Goal: Task Accomplishment & Management: Complete application form

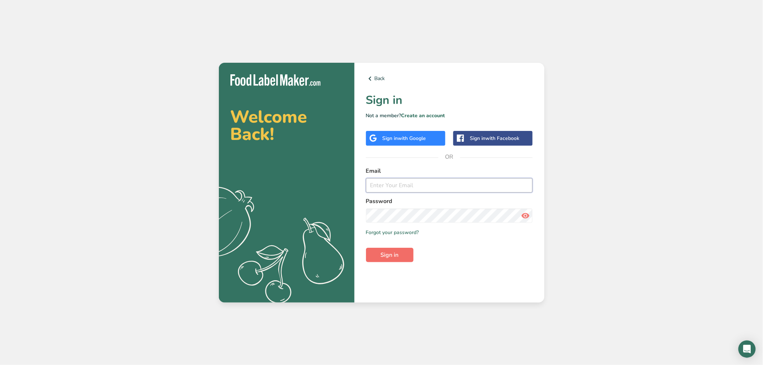
type input "[PERSON_NAME][EMAIL_ADDRESS][DOMAIN_NAME]"
click at [397, 253] on span "Sign in" at bounding box center [390, 255] width 18 height 9
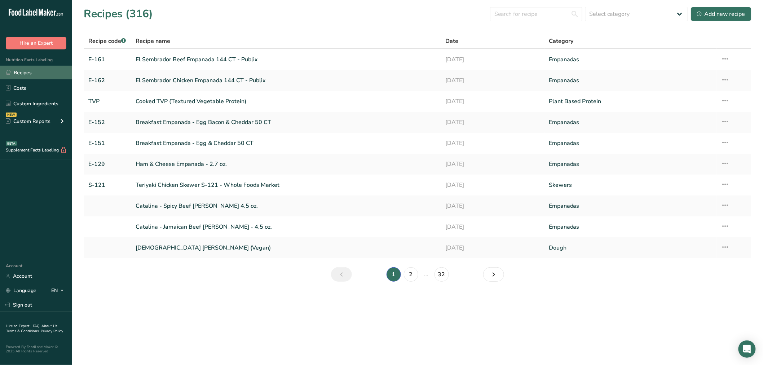
click at [27, 71] on link "Recipes" at bounding box center [36, 73] width 72 height 14
click at [737, 10] on div "Add new recipe" at bounding box center [721, 14] width 48 height 9
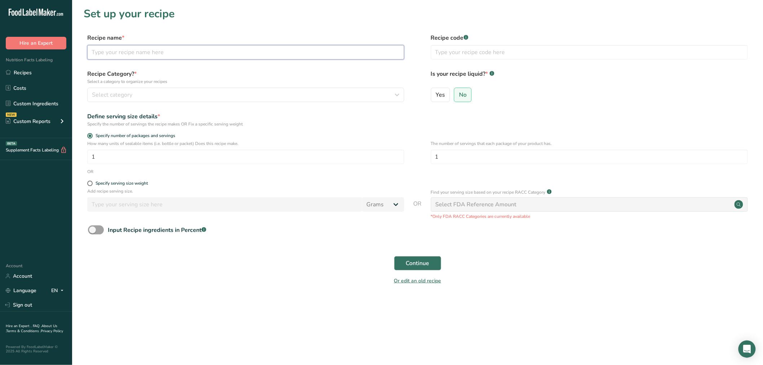
click at [165, 49] on input "text" at bounding box center [245, 52] width 317 height 14
type input "Cheeseburger Egg Roll"
click at [453, 55] on input "text" at bounding box center [589, 52] width 317 height 14
type input "M-130"
click at [153, 91] on div "Select category" at bounding box center [243, 95] width 303 height 9
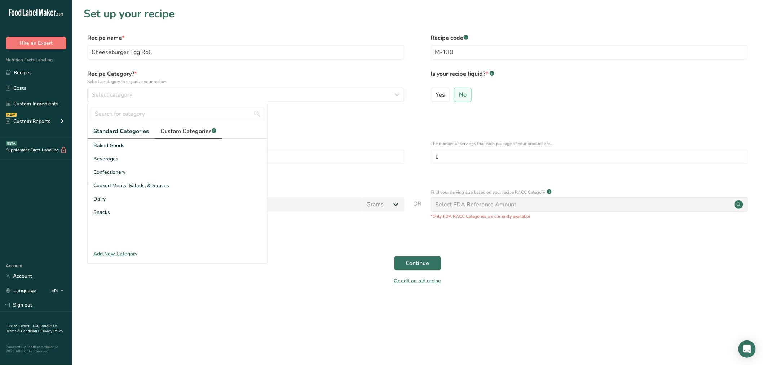
click at [192, 132] on span "Custom Categories .a-a{fill:#347362;}.b-a{fill:#fff;}" at bounding box center [188, 131] width 56 height 9
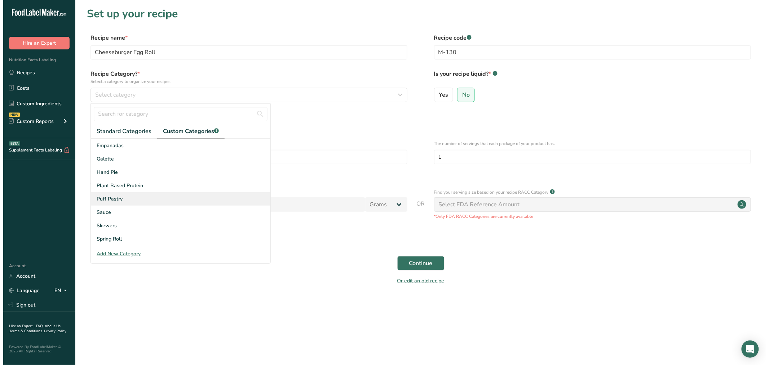
scroll to position [78, 0]
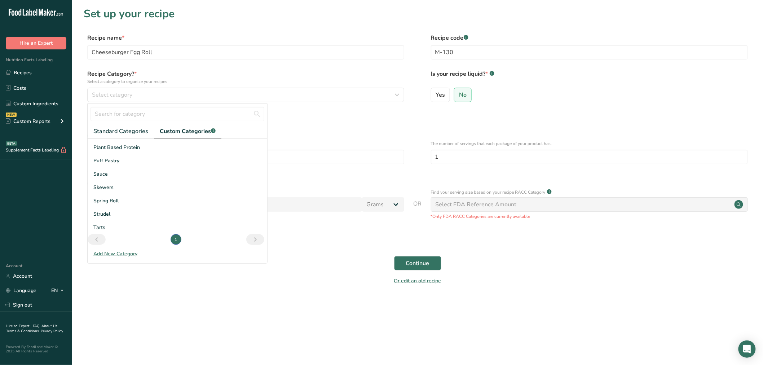
click at [115, 254] on div "Add New Category" at bounding box center [178, 254] width 180 height 8
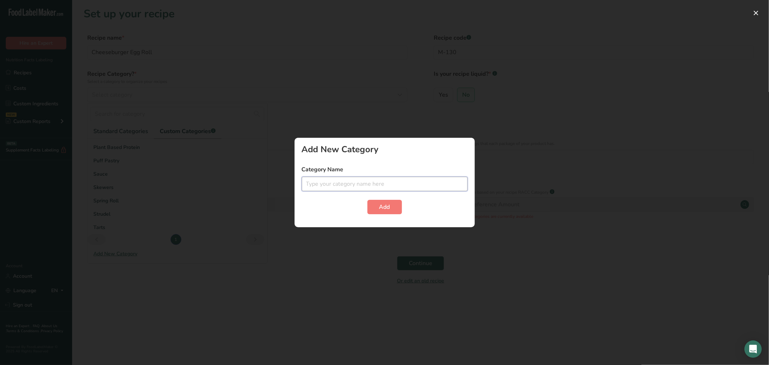
click at [353, 182] on input "text" at bounding box center [385, 184] width 166 height 14
type input "Egg Roll"
click at [389, 201] on button "Add" at bounding box center [385, 207] width 35 height 14
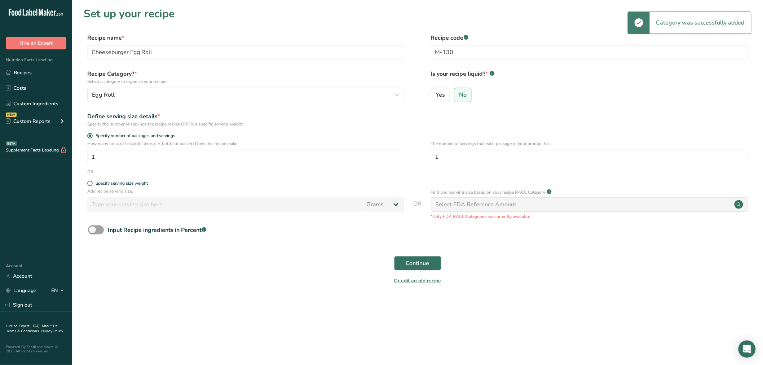
drag, startPoint x: 466, startPoint y: 95, endPoint x: 417, endPoint y: 108, distance: 50.8
click at [466, 94] on span "No" at bounding box center [463, 94] width 8 height 7
click at [459, 94] on input "No" at bounding box center [456, 94] width 5 height 5
drag, startPoint x: 98, startPoint y: 156, endPoint x: 88, endPoint y: 157, distance: 9.8
click at [88, 157] on input "1" at bounding box center [245, 157] width 317 height 14
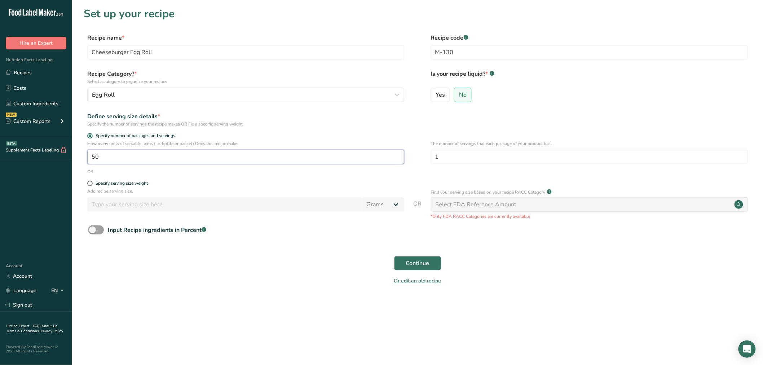
drag, startPoint x: 105, startPoint y: 152, endPoint x: 83, endPoint y: 154, distance: 22.1
click at [84, 154] on div "How many units of sealable items (i.e. bottle or packet) Does this recipe make.…" at bounding box center [418, 154] width 668 height 28
type input "350"
drag, startPoint x: 444, startPoint y: 155, endPoint x: 434, endPoint y: 156, distance: 10.1
click at [435, 156] on input "1" at bounding box center [589, 157] width 317 height 14
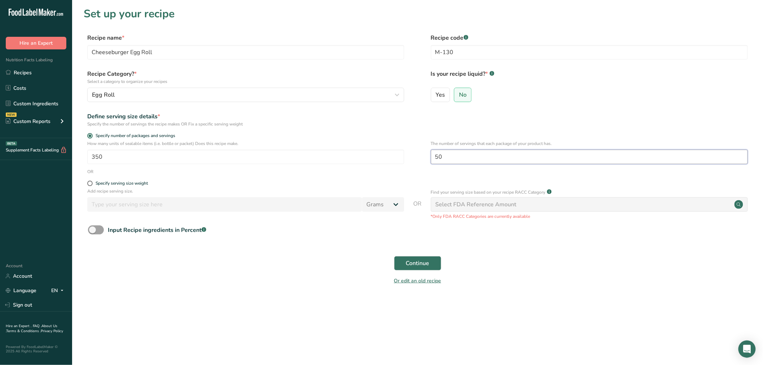
type input "50"
click at [301, 177] on form "Recipe name * Cheeseburger Egg Roll Recipe code .a-a{fill:#347362;}.b-a{fill:#f…" at bounding box center [418, 162] width 668 height 256
click at [91, 182] on span at bounding box center [89, 183] width 5 height 5
click at [91, 182] on input "Specify serving size weight" at bounding box center [89, 183] width 5 height 5
radio input "true"
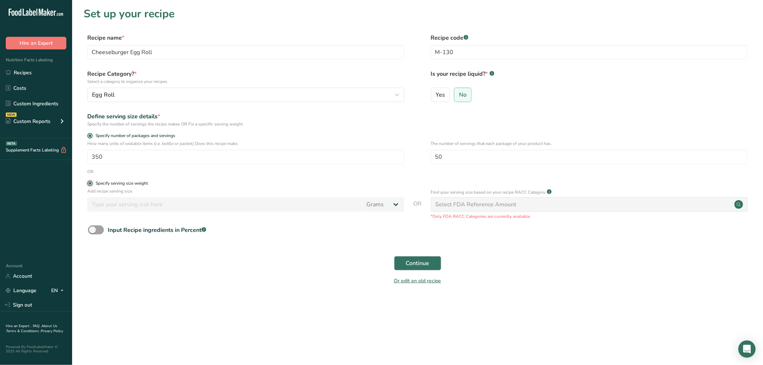
radio input "false"
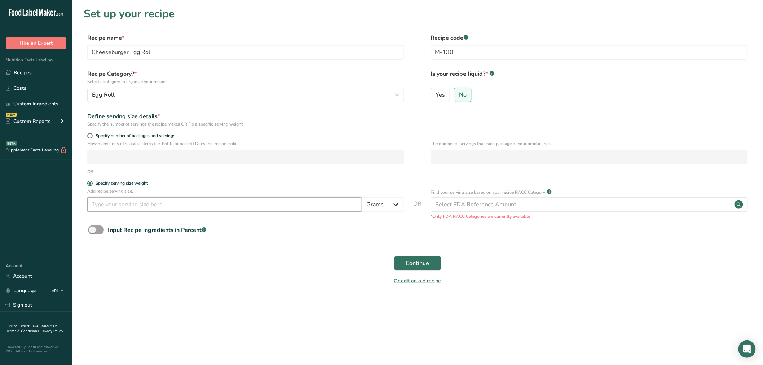
click at [98, 203] on input "number" at bounding box center [224, 204] width 275 height 14
type input "1"
type input "3"
click at [399, 203] on select "Grams kg mg mcg lb oz l mL fl oz tbsp tsp cup qt gallon" at bounding box center [383, 204] width 42 height 14
select select "5"
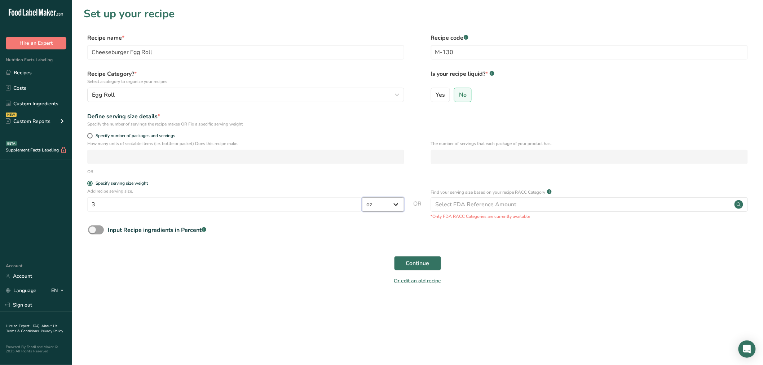
click at [362, 198] on select "Grams kg mg mcg lb oz l mL fl oz tbsp tsp cup qt gallon" at bounding box center [383, 204] width 42 height 14
click at [415, 260] on span "Continue" at bounding box center [417, 263] width 23 height 9
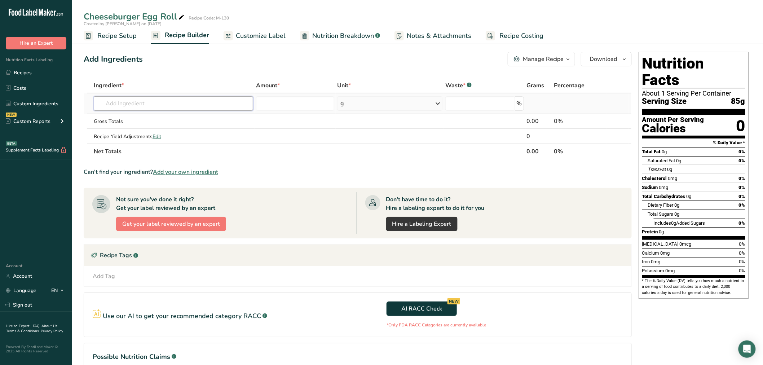
click at [123, 106] on input "text" at bounding box center [173, 103] width 159 height 14
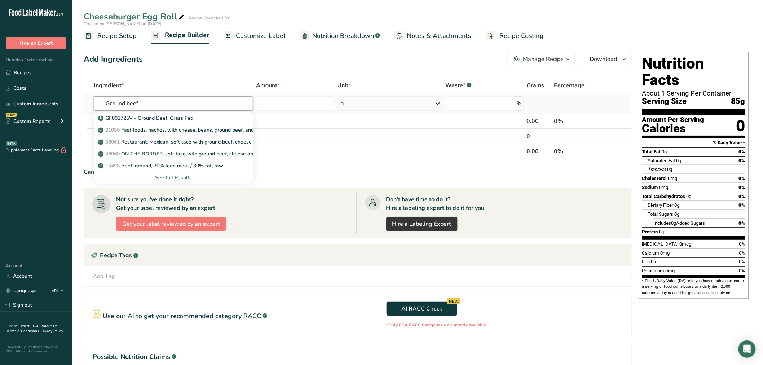
type input "Ground beef"
click at [175, 177] on div "See full Results" at bounding box center [174, 178] width 148 height 8
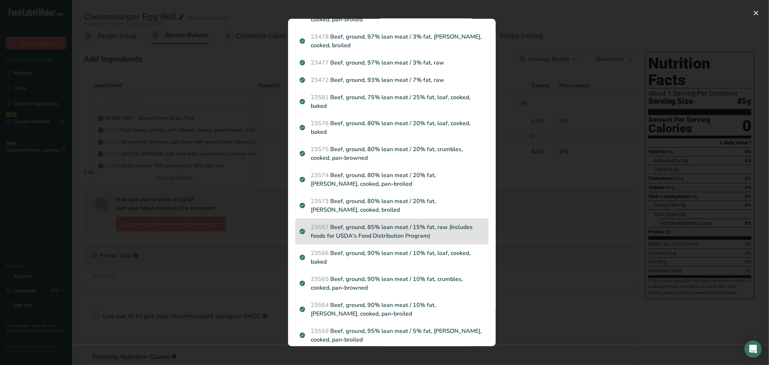
scroll to position [615, 0]
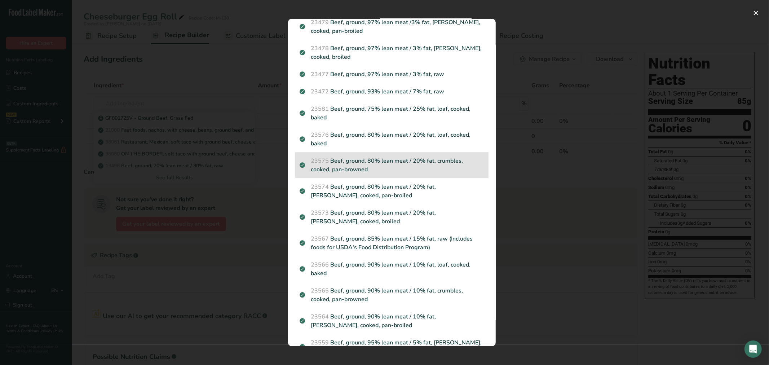
click at [356, 161] on p "23575 Beef, ground, 80% lean meat / 20% fat, crumbles, cooked, pan-browned" at bounding box center [392, 165] width 185 height 17
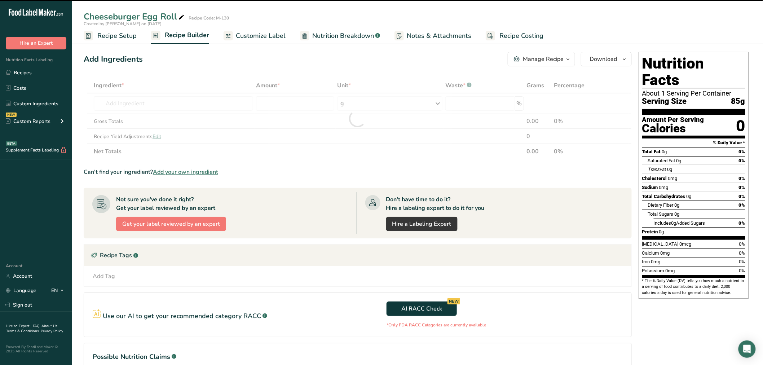
type input "0"
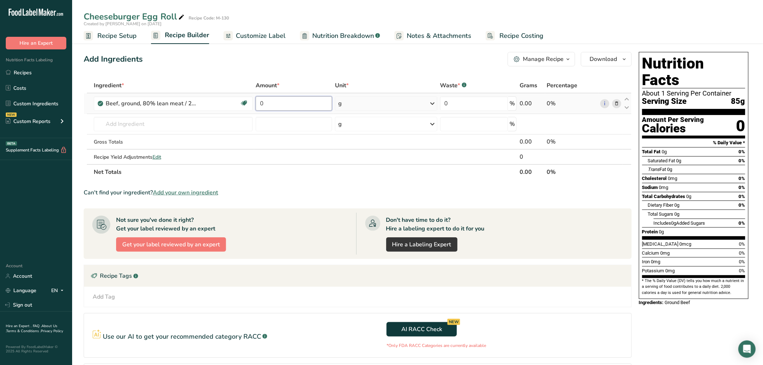
drag, startPoint x: 272, startPoint y: 102, endPoint x: 254, endPoint y: 103, distance: 18.0
click at [255, 103] on td "0" at bounding box center [293, 103] width 79 height 21
type input "25"
click at [432, 100] on div "Ingredient * Amount * Unit * Waste * .a-a{fill:#347362;}.b-a{fill:#fff;} Grams …" at bounding box center [358, 129] width 548 height 102
click at [434, 102] on icon at bounding box center [432, 103] width 9 height 13
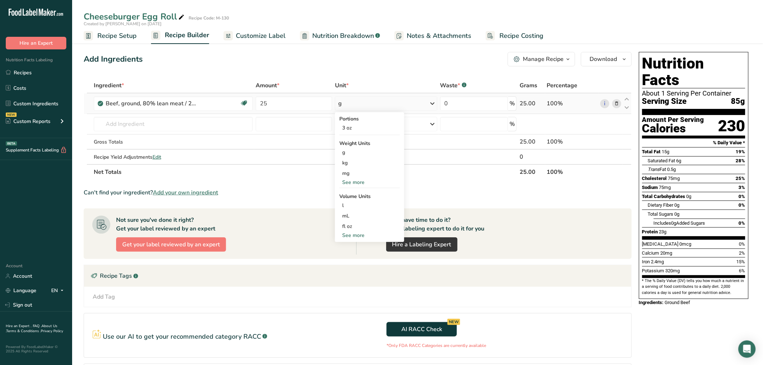
click at [357, 181] on div "See more" at bounding box center [369, 183] width 61 height 8
click at [348, 193] on div "lb" at bounding box center [369, 194] width 61 height 10
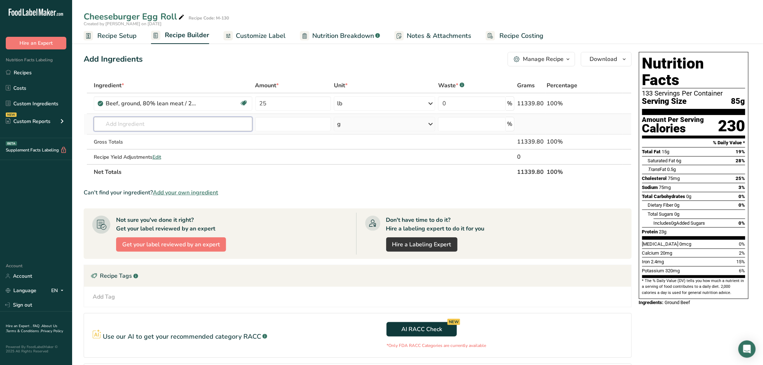
click at [192, 126] on input "text" at bounding box center [173, 124] width 159 height 14
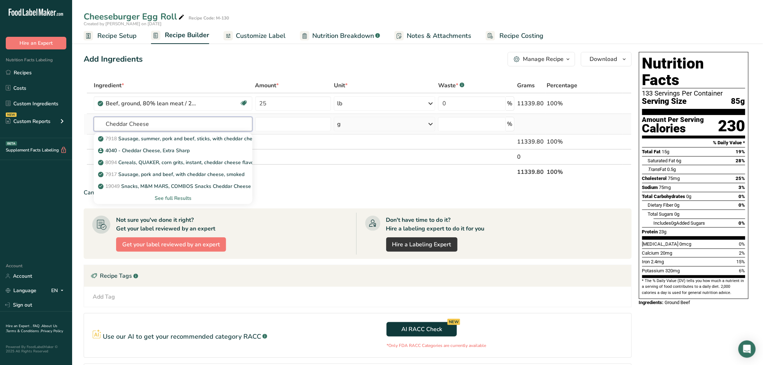
type input "Cheddar Cheese"
click at [186, 195] on div "See full Results" at bounding box center [173, 198] width 147 height 8
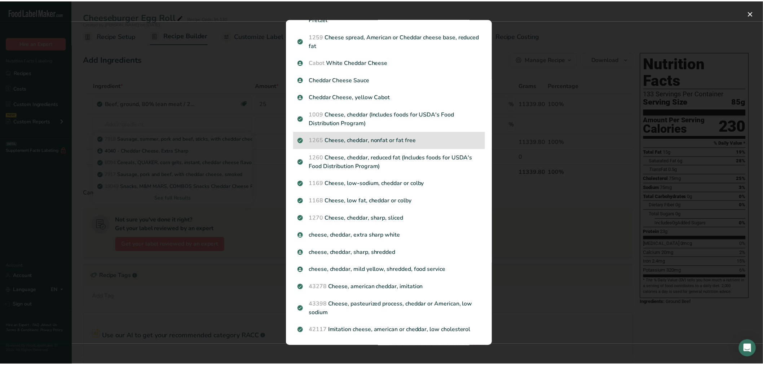
scroll to position [0, 0]
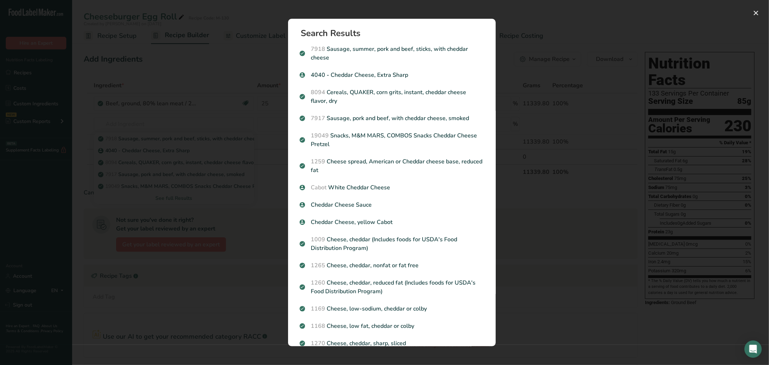
click at [454, 11] on div "Search Results 7918 Sausage, summer, pork and beef, sticks, with cheddar cheese…" at bounding box center [392, 182] width 231 height 351
click at [500, 32] on div "Search Results 7918 Sausage, summer, pork and beef, sticks, with cheddar cheese…" at bounding box center [392, 182] width 231 height 351
click at [511, 18] on div "Search results modal" at bounding box center [384, 182] width 769 height 365
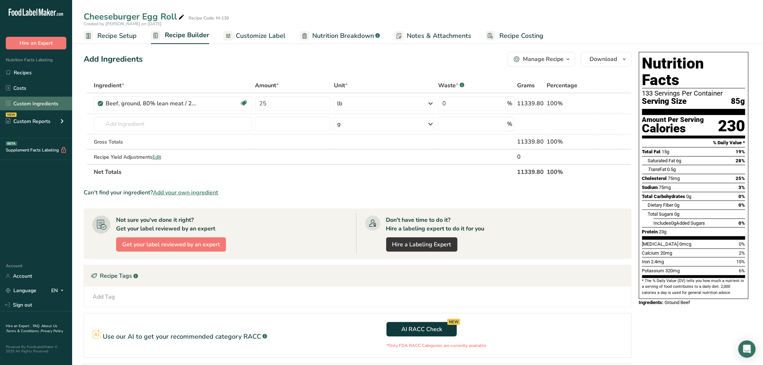
click at [30, 103] on link "Custom Ingredients" at bounding box center [36, 104] width 72 height 14
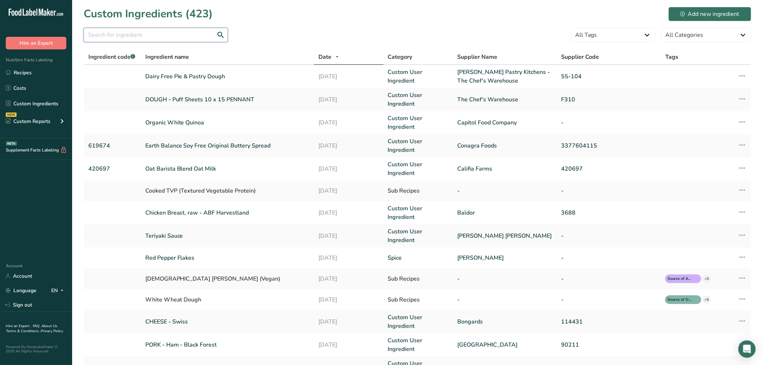
click at [144, 35] on input "text" at bounding box center [156, 35] width 144 height 14
type input "Cheddar Cheese"
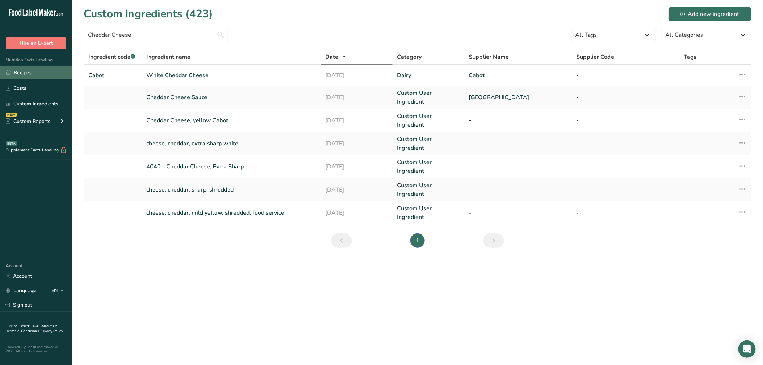
click at [26, 71] on link "Recipes" at bounding box center [36, 73] width 72 height 14
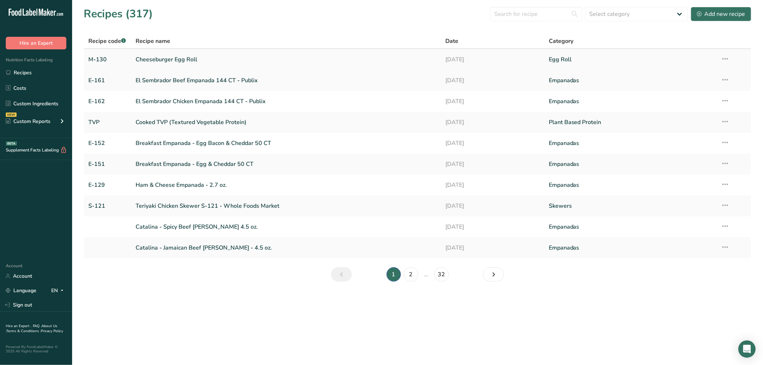
click at [152, 57] on link "Cheeseburger Egg Roll" at bounding box center [287, 59] width 302 height 15
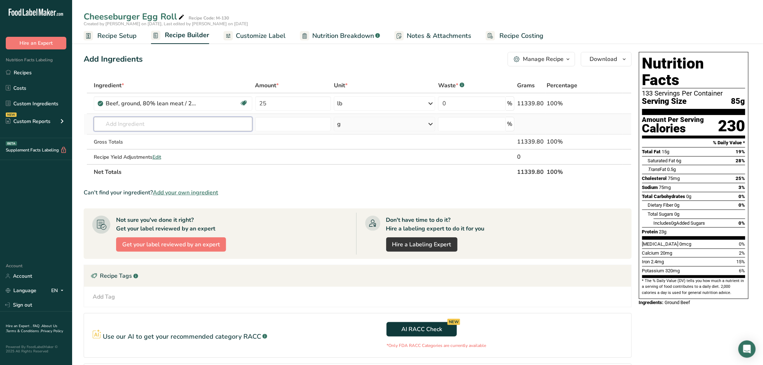
click at [123, 124] on input "text" at bounding box center [173, 124] width 159 height 14
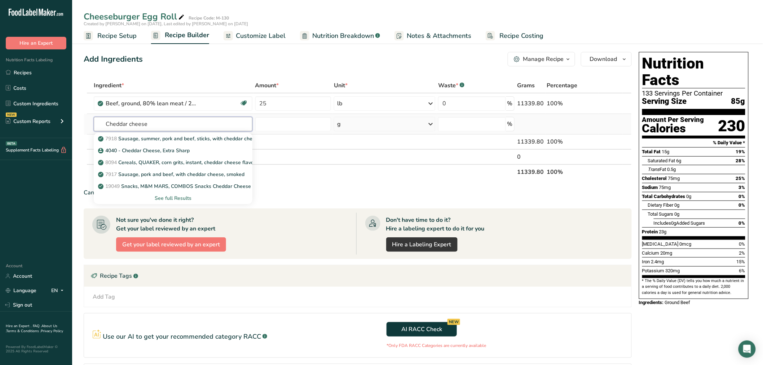
type input "Cheddar cheese"
click at [167, 194] on div "See full Results" at bounding box center [173, 198] width 147 height 8
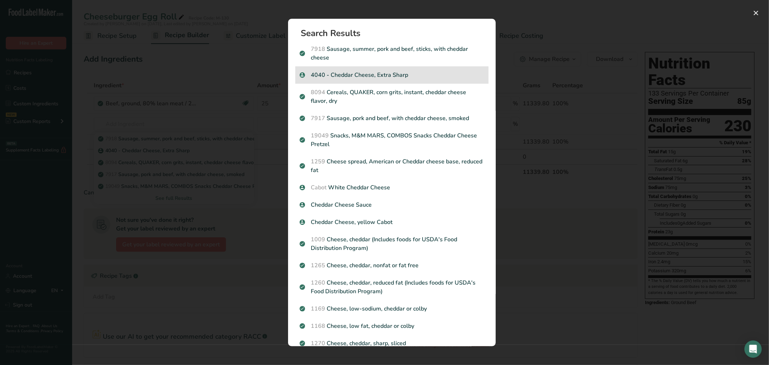
click at [338, 72] on p "4040 - Cheddar Cheese, Extra Sharp" at bounding box center [392, 75] width 185 height 9
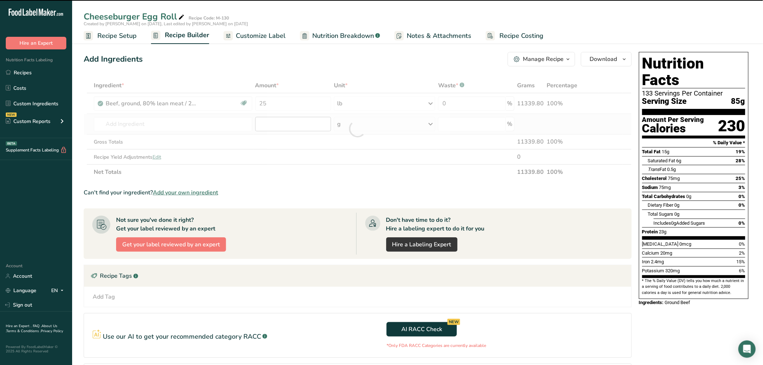
type input "0"
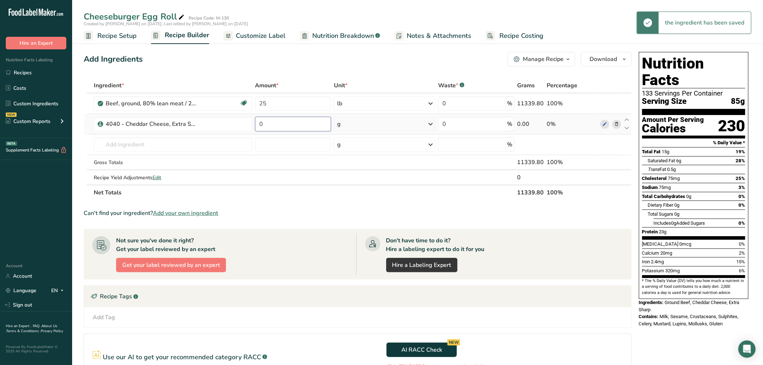
drag, startPoint x: 269, startPoint y: 123, endPoint x: 258, endPoint y: 124, distance: 11.6
click at [258, 124] on input "0" at bounding box center [293, 124] width 76 height 14
type input "5"
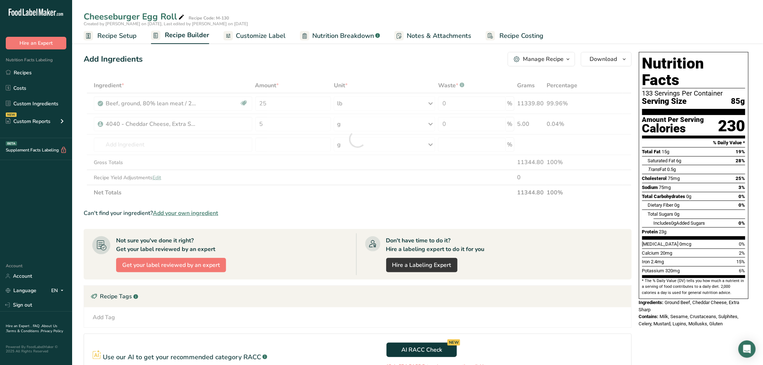
click at [432, 120] on div "Ingredient * Amount * Unit * Waste * .a-a{fill:#347362;}.b-a{fill:#fff;} Grams …" at bounding box center [358, 139] width 548 height 122
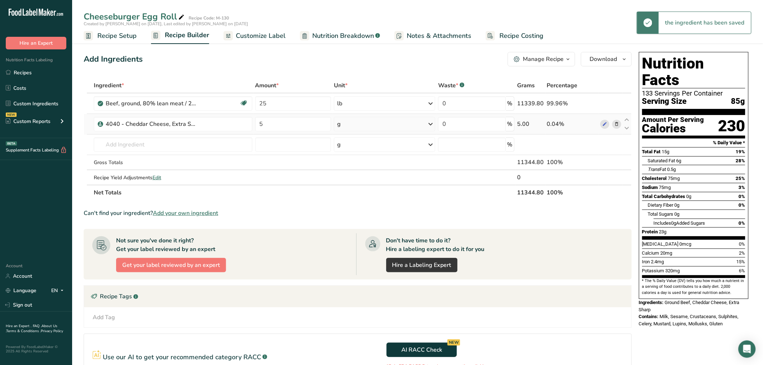
click at [399, 124] on div "g" at bounding box center [384, 124] width 101 height 14
click at [359, 179] on div "See more" at bounding box center [368, 181] width 61 height 8
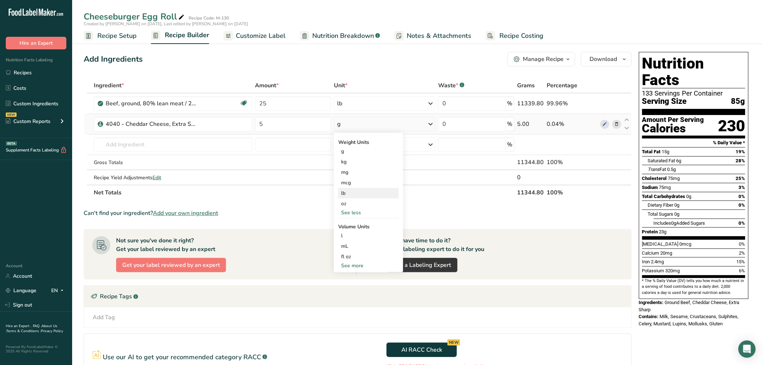
click at [351, 192] on div "lb" at bounding box center [368, 193] width 61 height 10
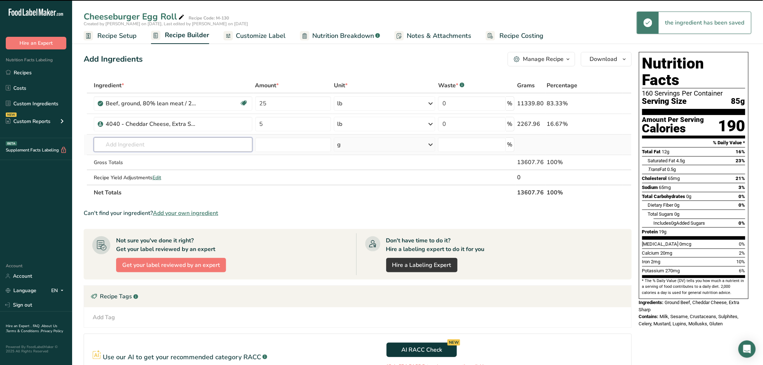
click at [115, 141] on input "text" at bounding box center [173, 144] width 159 height 14
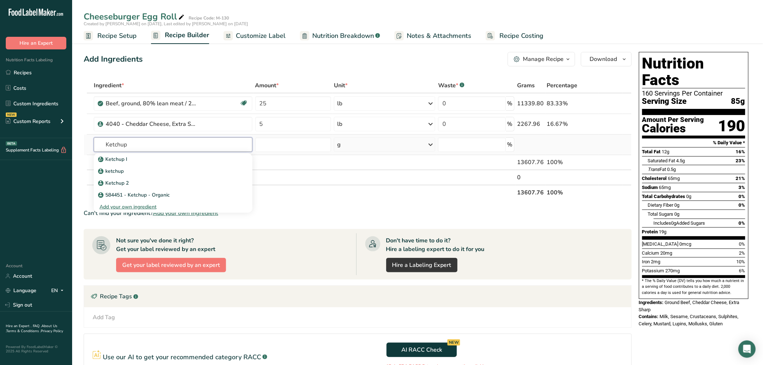
type input "Ketchup"
click at [148, 204] on div "Add your own ingredient" at bounding box center [173, 207] width 147 height 8
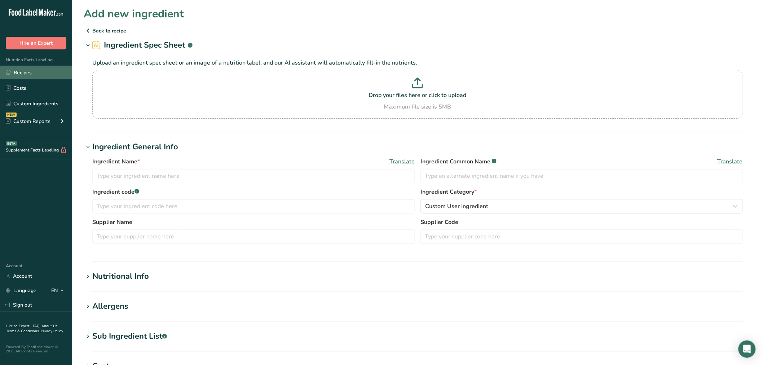
click at [22, 71] on link "Recipes" at bounding box center [36, 73] width 72 height 14
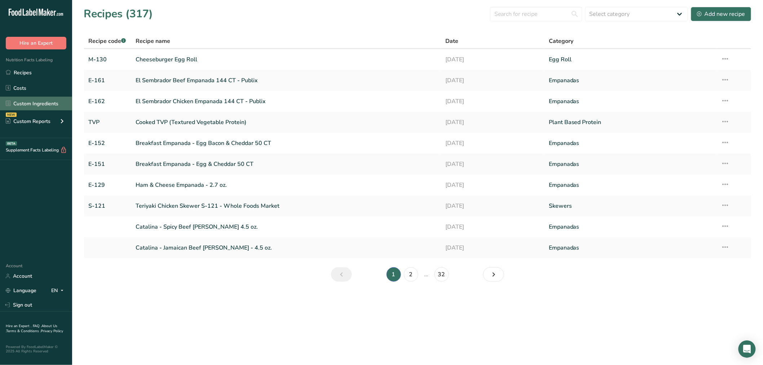
click at [39, 101] on link "Custom Ingredients" at bounding box center [36, 104] width 72 height 14
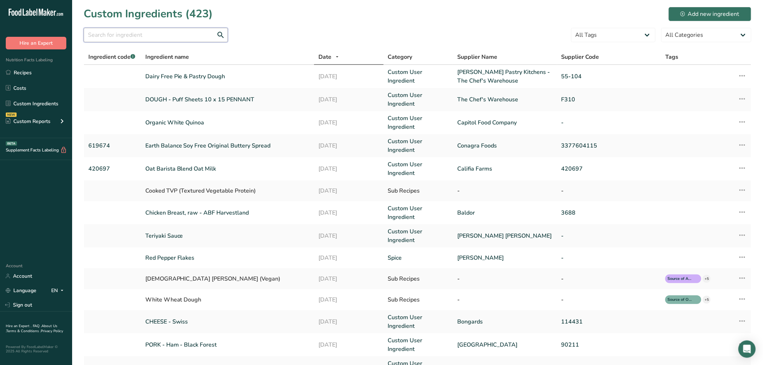
click at [146, 37] on input "text" at bounding box center [156, 35] width 144 height 14
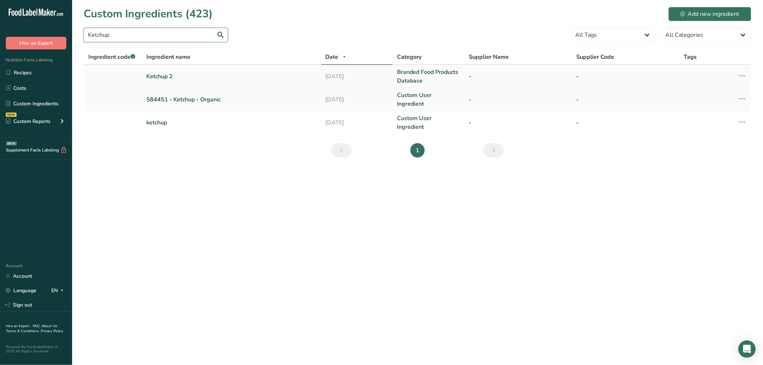
type input "Ketchup"
click at [160, 75] on link "Ketchup 2" at bounding box center [231, 76] width 171 height 9
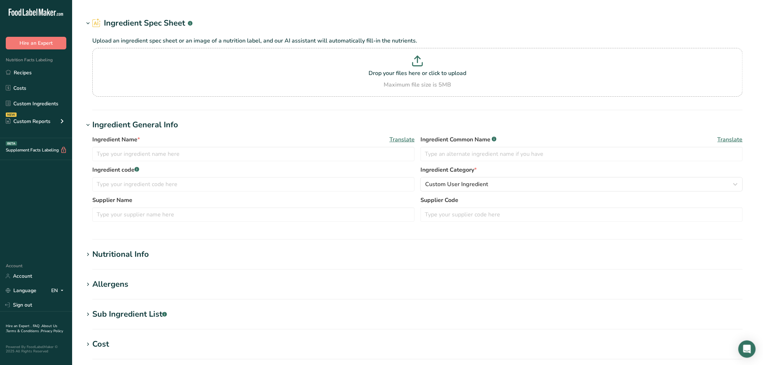
type input "Ketchup 2"
type input "Ketchup"
type input "17"
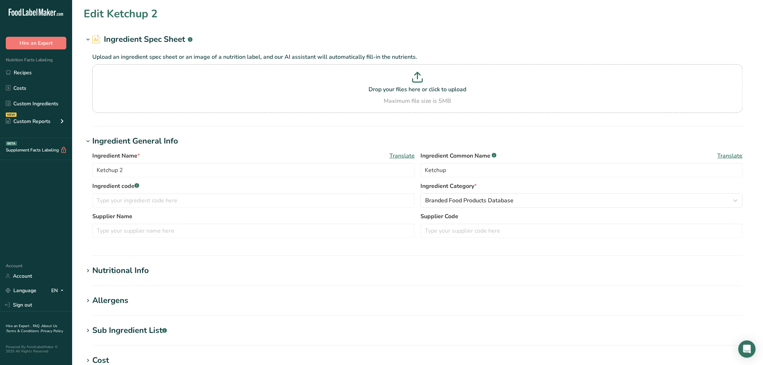
type input "20"
type KJ "83.7"
type Fat "0"
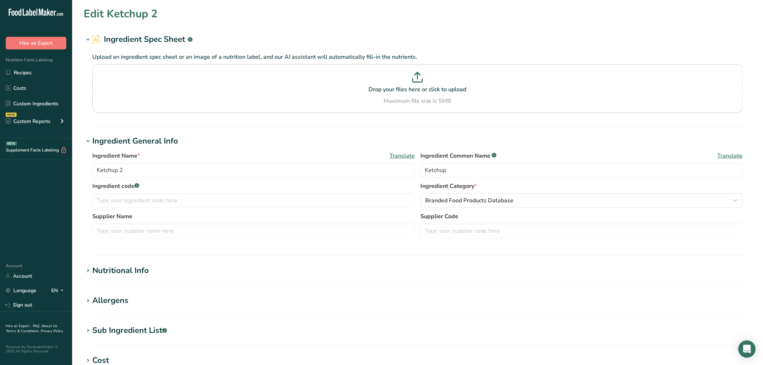
type input "0"
type input "170"
type Carbohydrates "4"
type Fiber "0"
type Sugars "4"
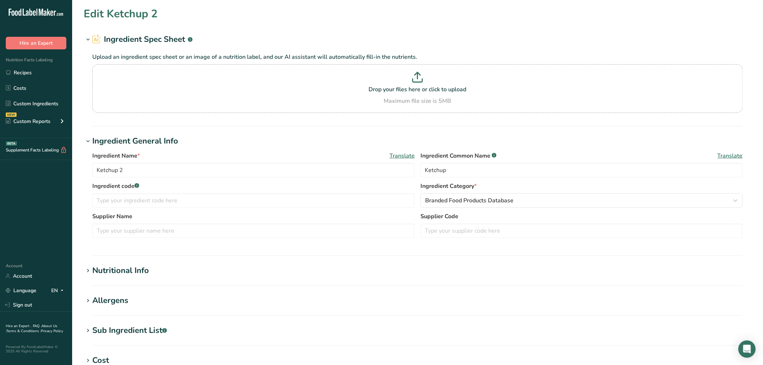
type Sugars "3"
type input "0"
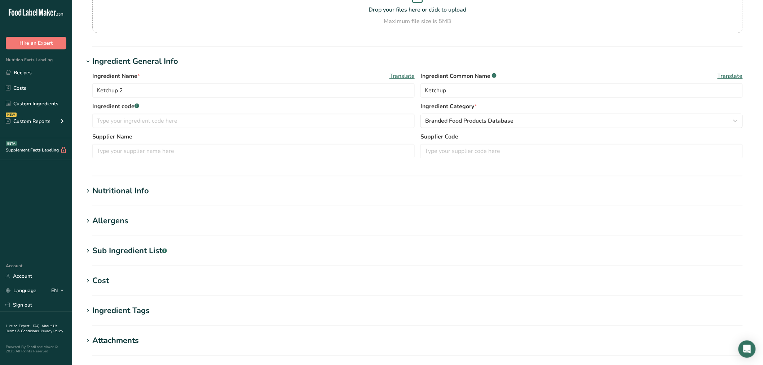
scroll to position [80, 0]
click at [137, 188] on div "Nutritional Info" at bounding box center [120, 191] width 57 height 12
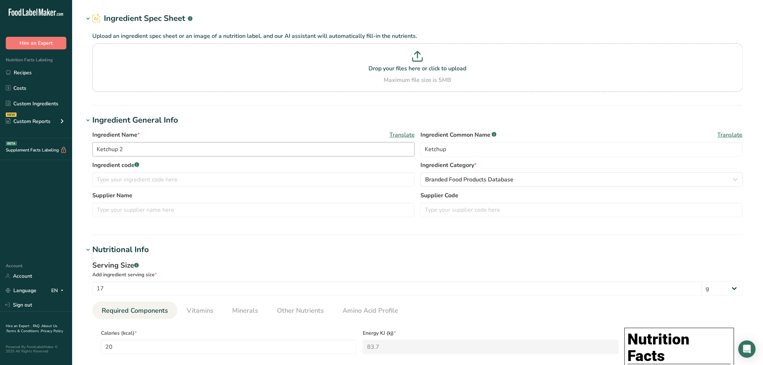
scroll to position [0, 0]
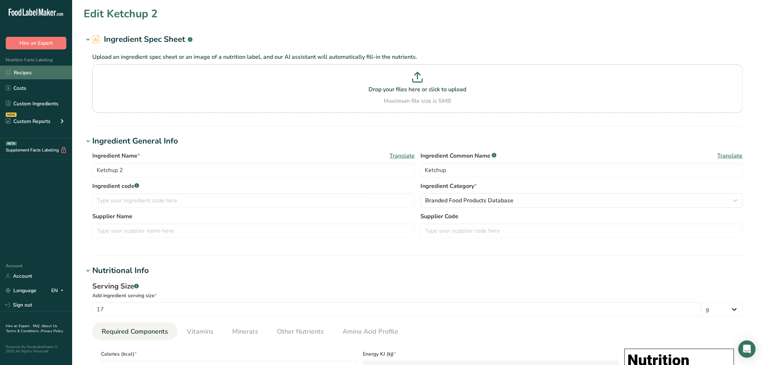
click at [30, 71] on link "Recipes" at bounding box center [36, 73] width 72 height 14
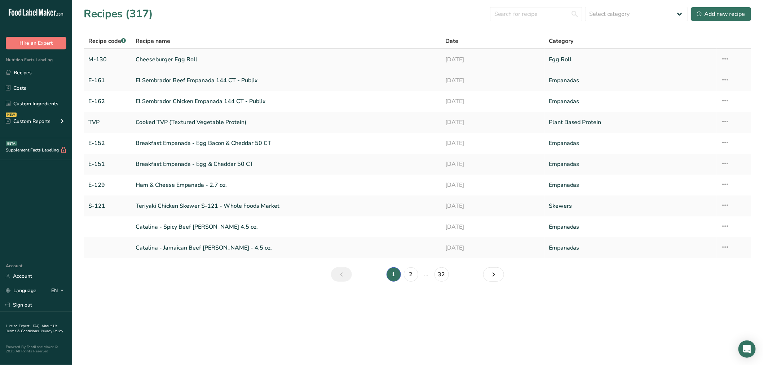
click at [152, 57] on link "Cheeseburger Egg Roll" at bounding box center [287, 59] width 302 height 15
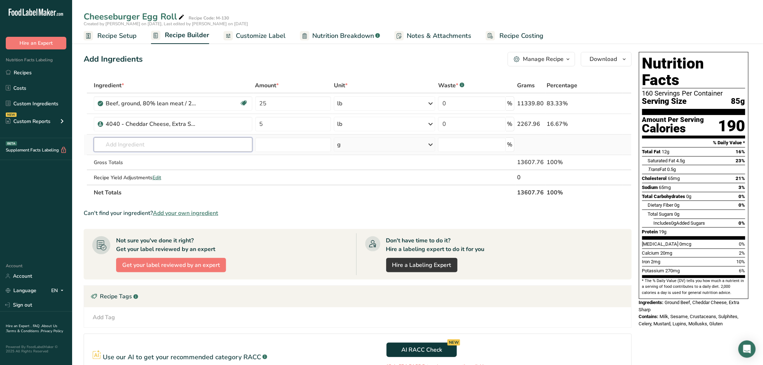
click at [111, 142] on input "text" at bounding box center [173, 144] width 159 height 14
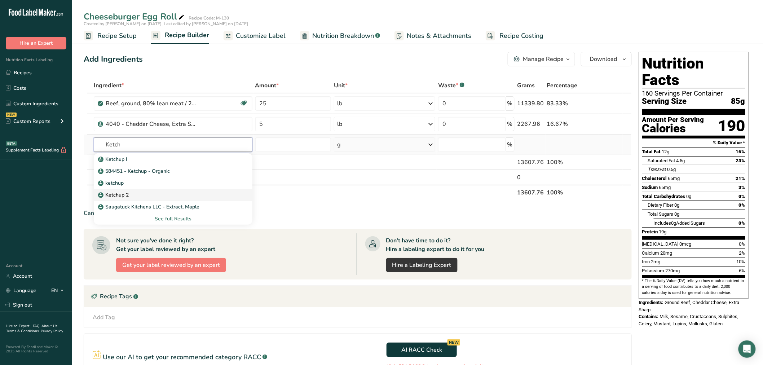
type input "Ketch"
click at [105, 191] on p "Ketchup 2" at bounding box center [114, 195] width 29 height 8
type input "Ketchup 2"
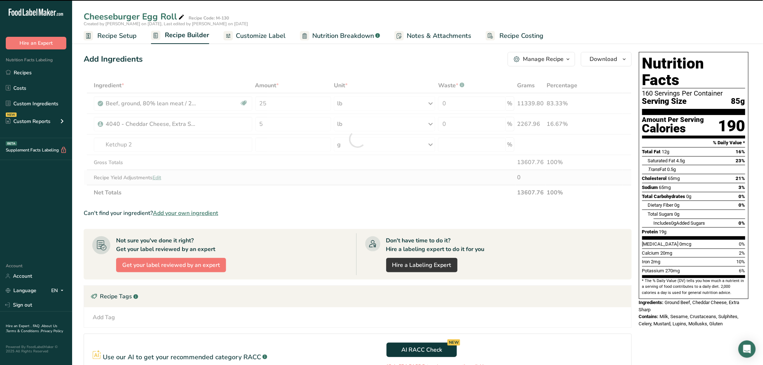
type input "0"
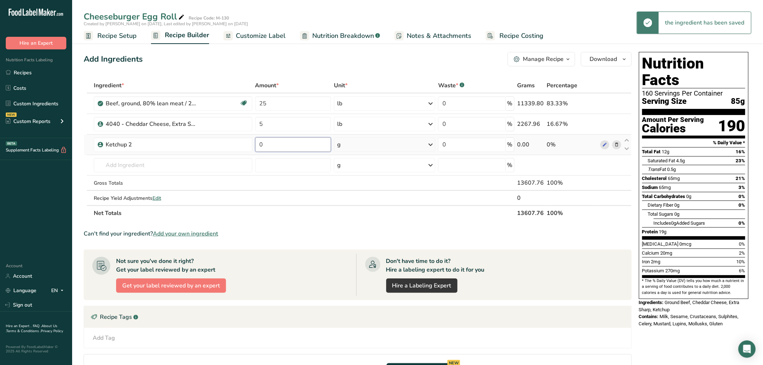
drag, startPoint x: 271, startPoint y: 144, endPoint x: 262, endPoint y: 145, distance: 9.1
click at [262, 145] on input "0" at bounding box center [293, 144] width 76 height 14
drag, startPoint x: 266, startPoint y: 144, endPoint x: 252, endPoint y: 146, distance: 14.5
click at [252, 146] on tr "Ketchup 2 0 g Weight Units g kg mg See more Volume Units l Volume units require…" at bounding box center [357, 145] width 547 height 21
type input "5"
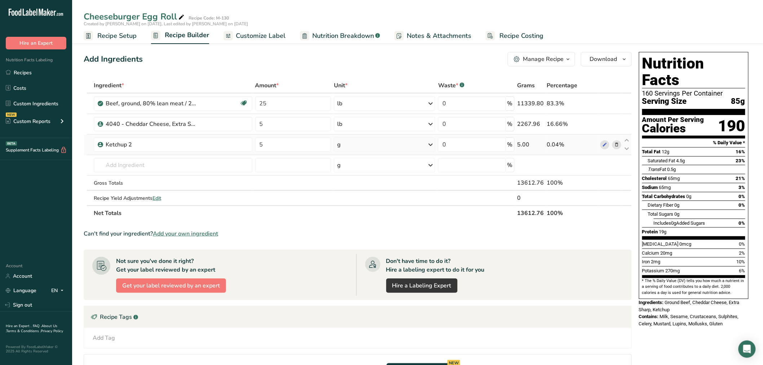
click at [360, 141] on div "Ingredient * Amount * Unit * Waste * .a-a{fill:#347362;}.b-a{fill:#fff;} Grams …" at bounding box center [358, 149] width 548 height 143
click at [358, 141] on div "g" at bounding box center [384, 144] width 101 height 14
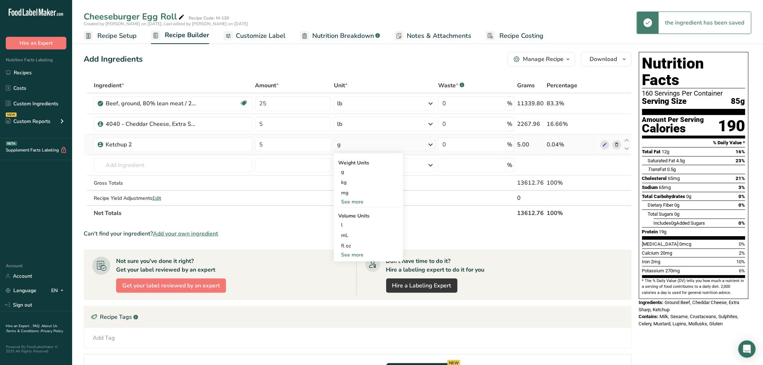
click at [354, 199] on div "See more" at bounding box center [368, 202] width 61 height 8
click at [350, 211] on div "lb" at bounding box center [368, 213] width 61 height 10
click at [109, 164] on input "text" at bounding box center [173, 165] width 159 height 14
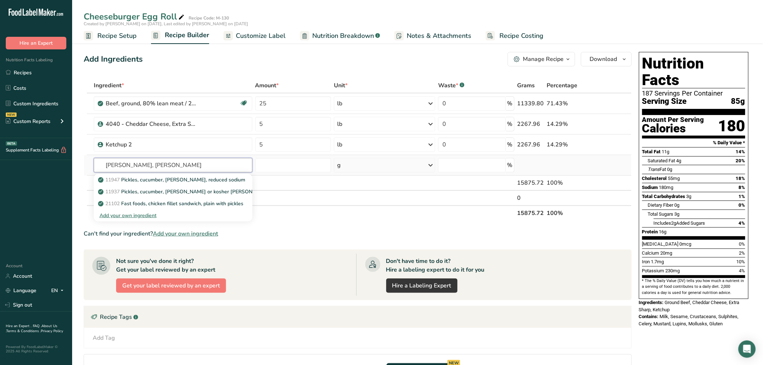
type input "[PERSON_NAME], [PERSON_NAME]"
click at [146, 215] on div "Add your own ingredient" at bounding box center [173, 216] width 147 height 8
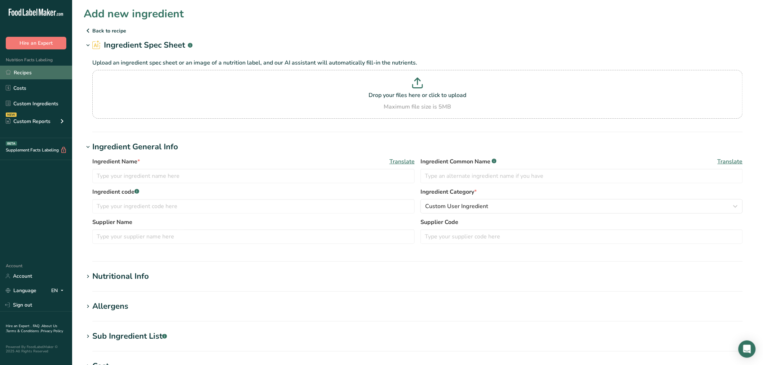
click at [30, 69] on link "Recipes" at bounding box center [36, 73] width 72 height 14
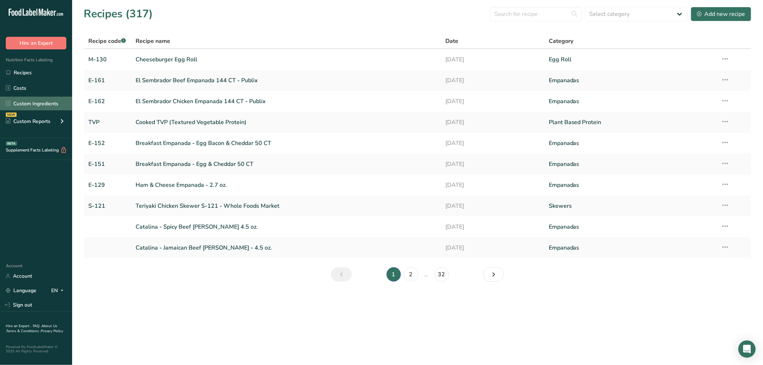
click at [45, 100] on link "Custom Ingredients" at bounding box center [36, 104] width 72 height 14
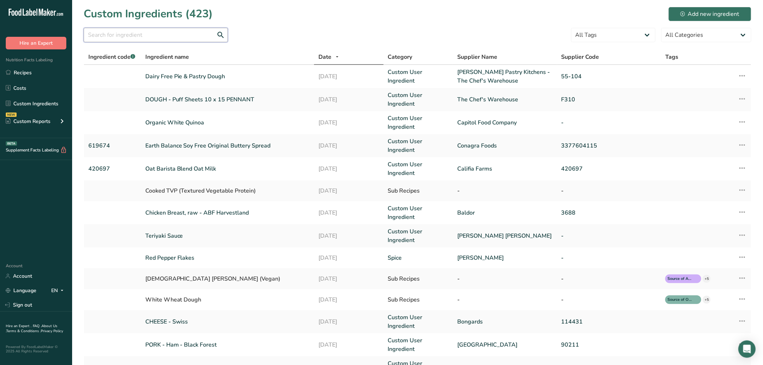
click at [132, 35] on input "text" at bounding box center [156, 35] width 144 height 14
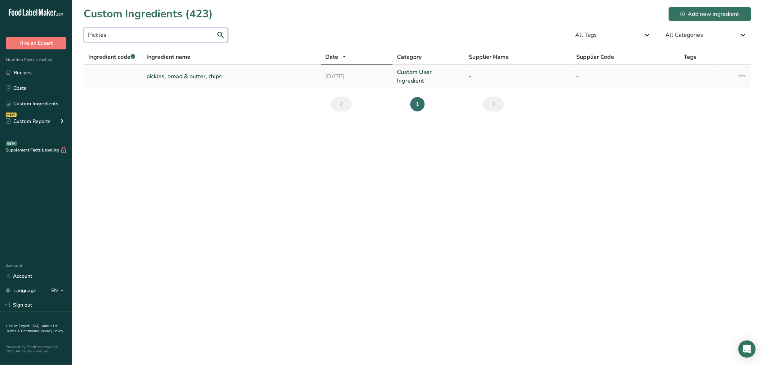
type input "Pickles"
click at [185, 75] on link "pickles, bread & butter, chips" at bounding box center [231, 76] width 171 height 9
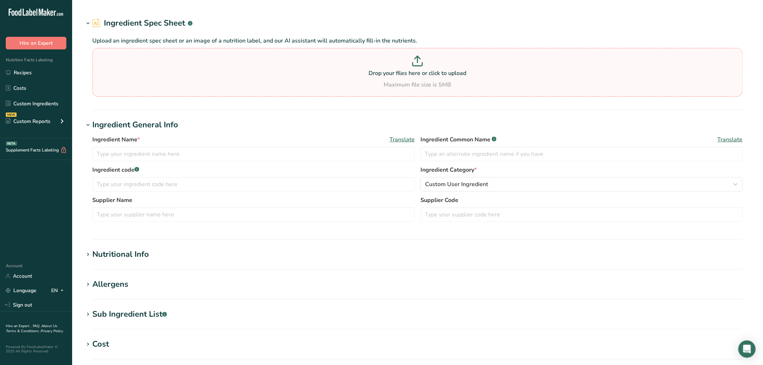
type input "pickles, bread & butter, chips"
type input "22400000"
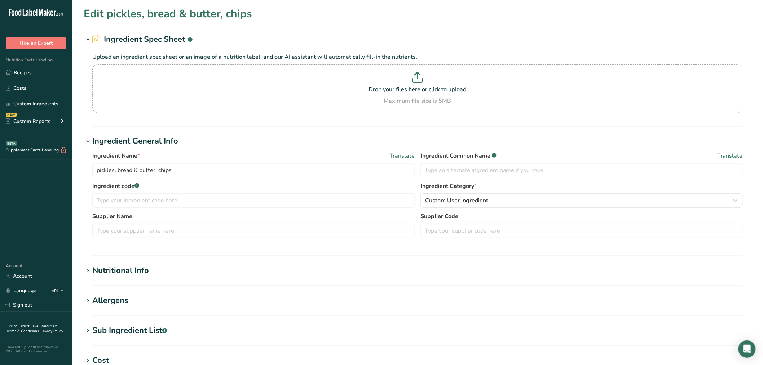
click at [141, 268] on div "Nutritional Info" at bounding box center [120, 271] width 57 height 12
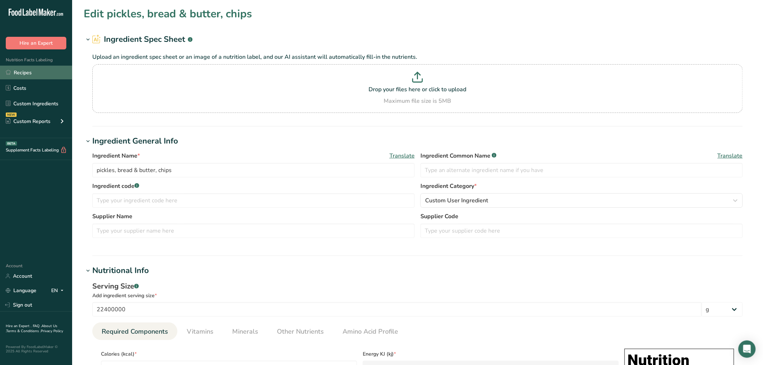
click at [22, 69] on link "Recipes" at bounding box center [36, 73] width 72 height 14
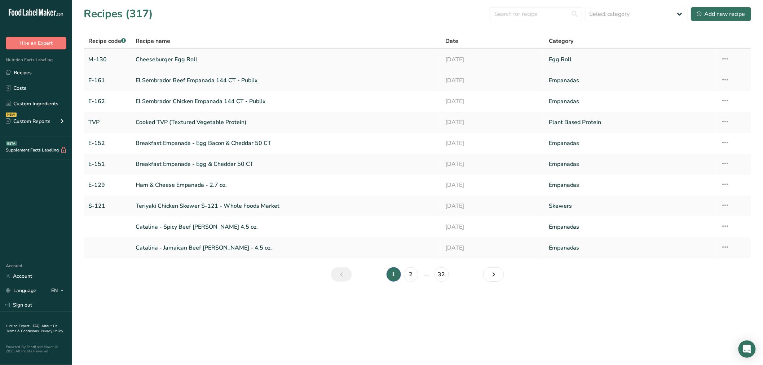
click at [157, 57] on link "Cheeseburger Egg Roll" at bounding box center [287, 59] width 302 height 15
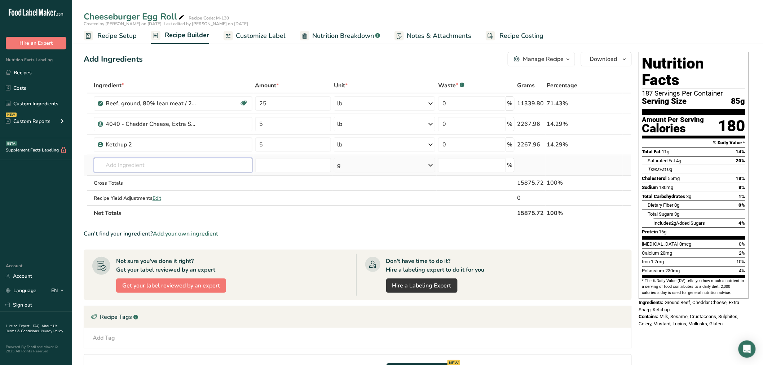
click at [115, 162] on input "text" at bounding box center [173, 165] width 159 height 14
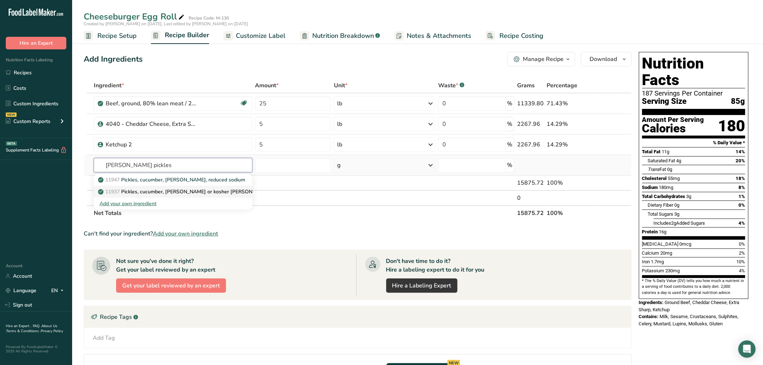
type input "[PERSON_NAME] pickles"
click at [164, 192] on p "11937 Pickles, cucumber, [PERSON_NAME] or kosher [PERSON_NAME]" at bounding box center [186, 192] width 172 height 8
type input "Pickles, cucumber, [PERSON_NAME] or kosher [PERSON_NAME]"
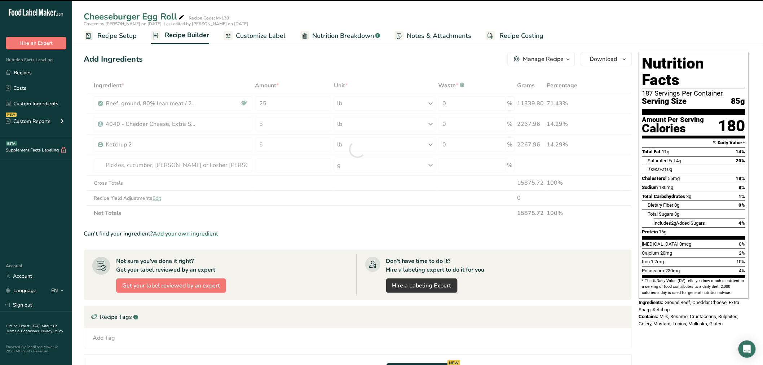
type input "0"
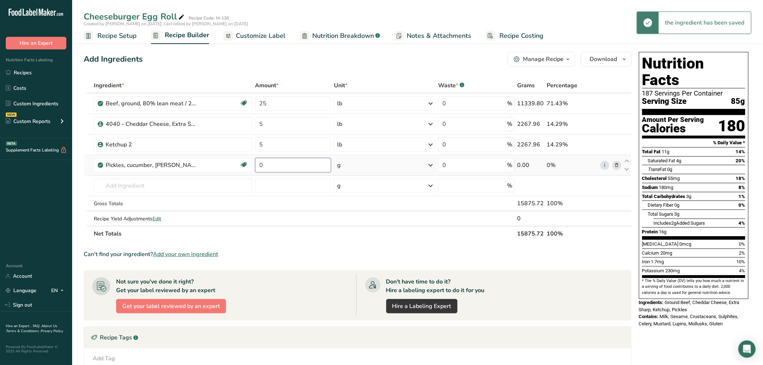
drag, startPoint x: 269, startPoint y: 165, endPoint x: 257, endPoint y: 165, distance: 12.6
click at [257, 165] on input "0" at bounding box center [293, 165] width 76 height 14
type input "1.25"
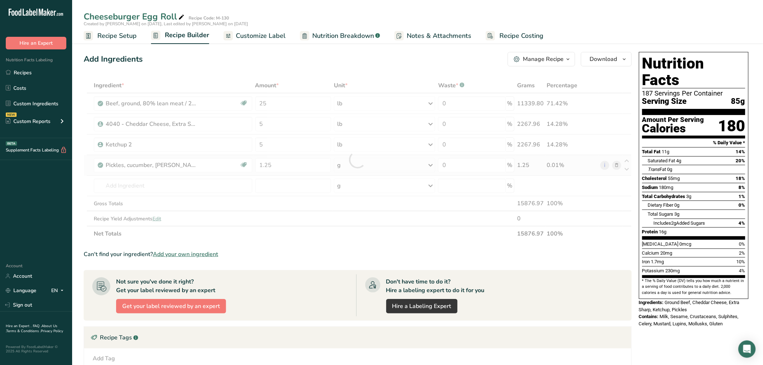
click at [431, 163] on div "Ingredient * Amount * Unit * Waste * .a-a{fill:#347362;}.b-a{fill:#fff;} Grams …" at bounding box center [358, 159] width 548 height 163
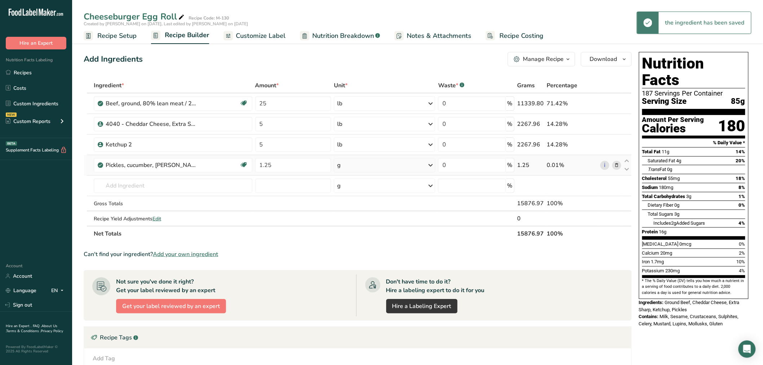
click at [372, 165] on div "g" at bounding box center [384, 165] width 101 height 14
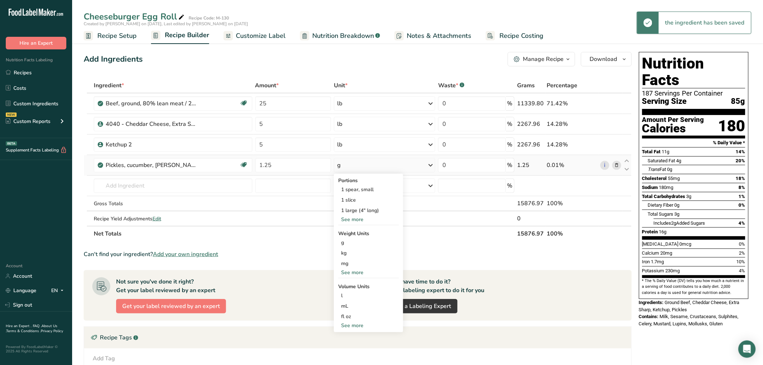
click at [361, 218] on div "See more" at bounding box center [368, 220] width 61 height 8
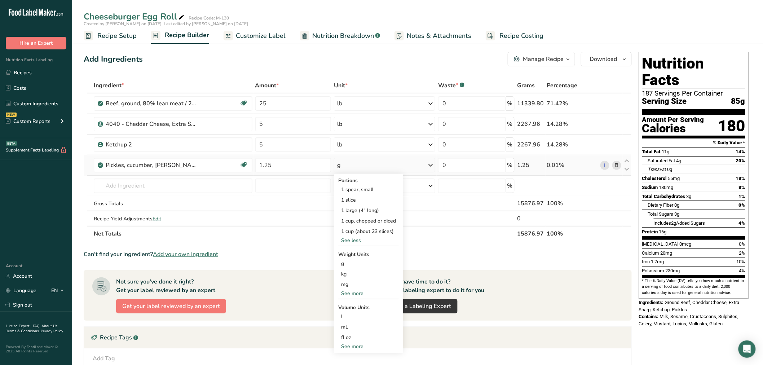
click at [350, 291] on div "See more" at bounding box center [368, 294] width 61 height 8
click at [348, 301] on div "lb" at bounding box center [368, 305] width 61 height 10
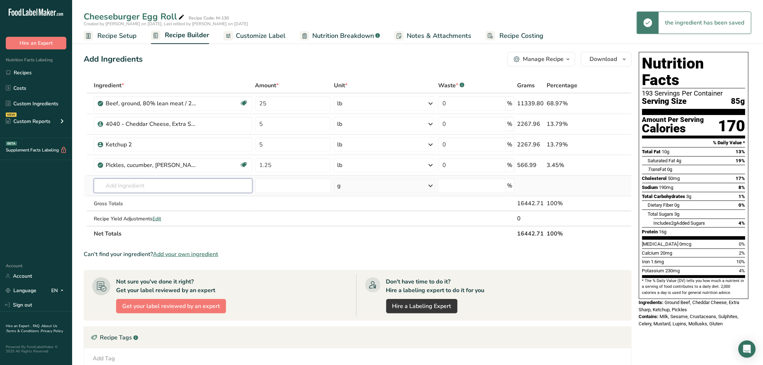
click at [106, 184] on input "text" at bounding box center [173, 186] width 159 height 14
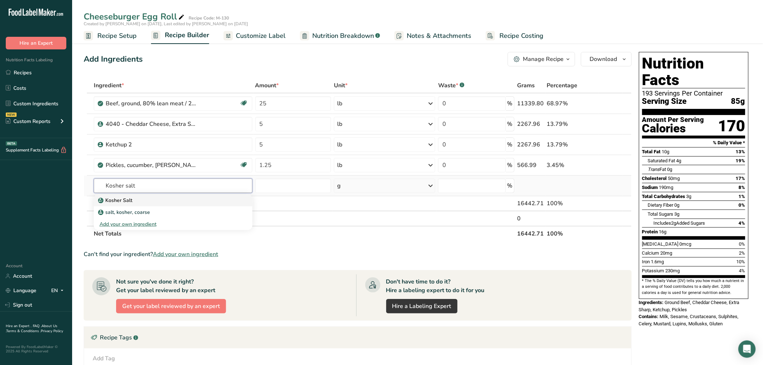
type input "Kosher salt"
click at [131, 198] on p "Kosher Salt" at bounding box center [116, 201] width 33 height 8
type input "Kosher Salt"
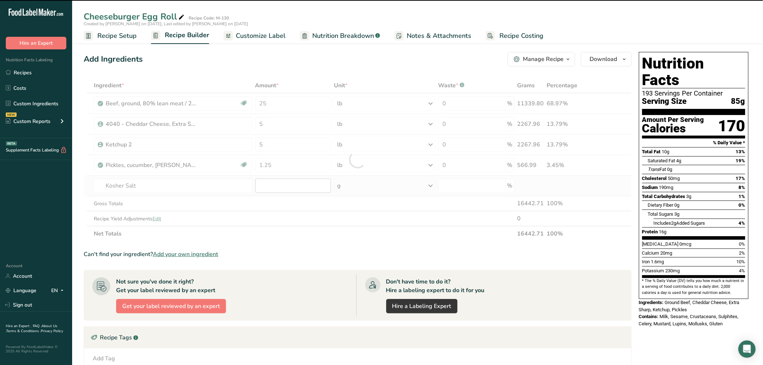
type input "0"
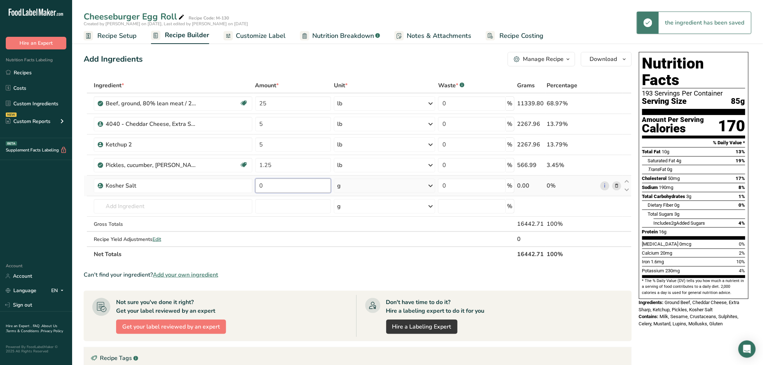
drag, startPoint x: 276, startPoint y: 183, endPoint x: 260, endPoint y: 186, distance: 16.4
click at [260, 186] on input "0" at bounding box center [293, 186] width 76 height 14
type input "1.5"
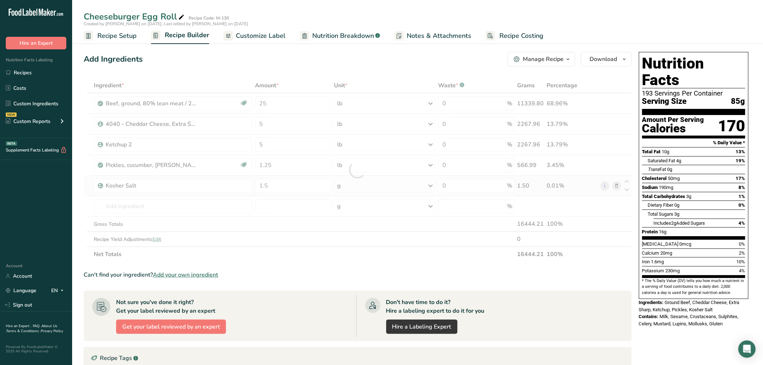
click at [430, 185] on div "Ingredient * Amount * Unit * Waste * .a-a{fill:#347362;}.b-a{fill:#fff;} Grams …" at bounding box center [358, 170] width 548 height 184
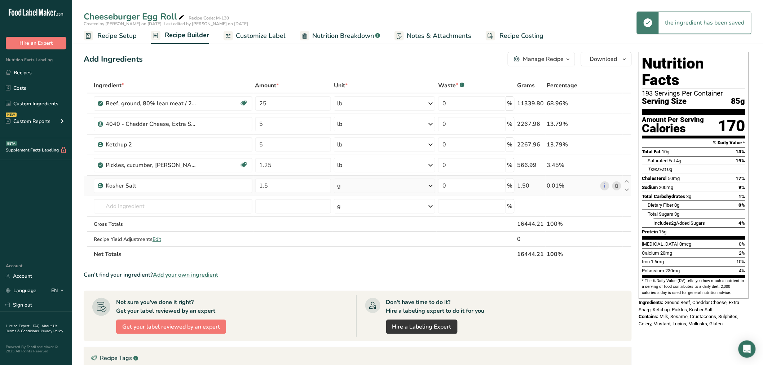
click at [359, 187] on div "g" at bounding box center [384, 186] width 101 height 14
click at [355, 241] on div "See more" at bounding box center [368, 243] width 61 height 8
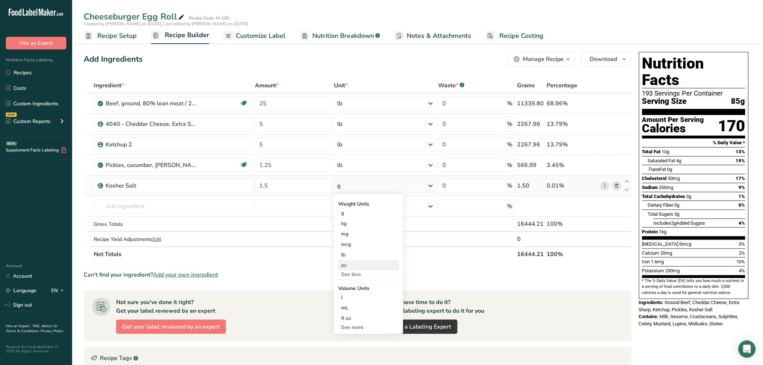
click at [347, 263] on div "oz" at bounding box center [368, 265] width 61 height 10
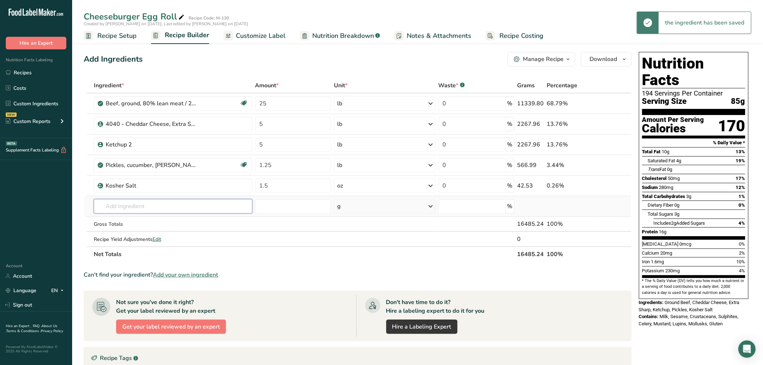
click at [111, 204] on input "text" at bounding box center [173, 206] width 159 height 14
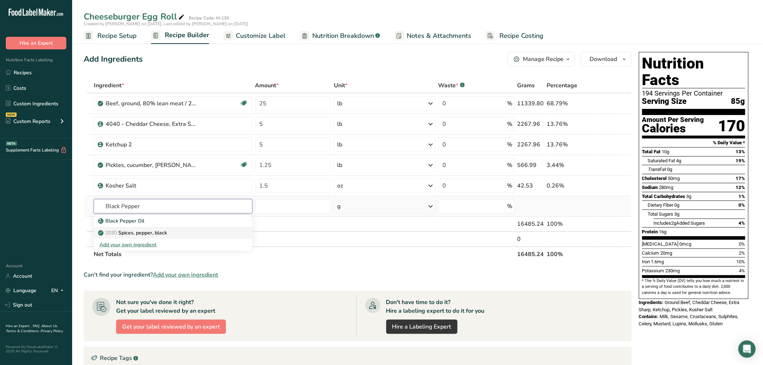
type input "Black Pepper"
click at [127, 232] on p "2030 Spices, pepper, black" at bounding box center [133, 233] width 67 height 8
type input "Spices, pepper, black"
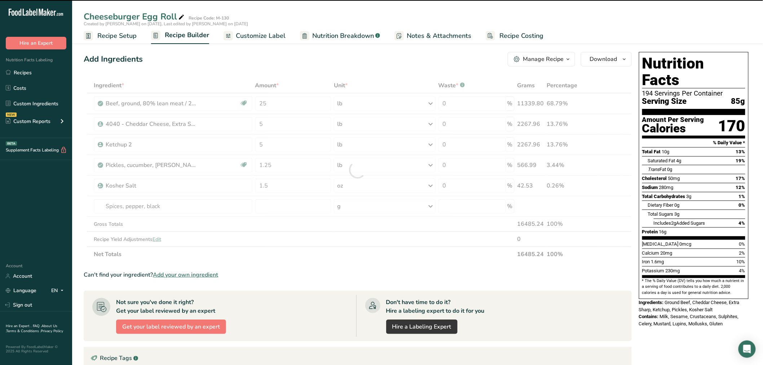
type input "0"
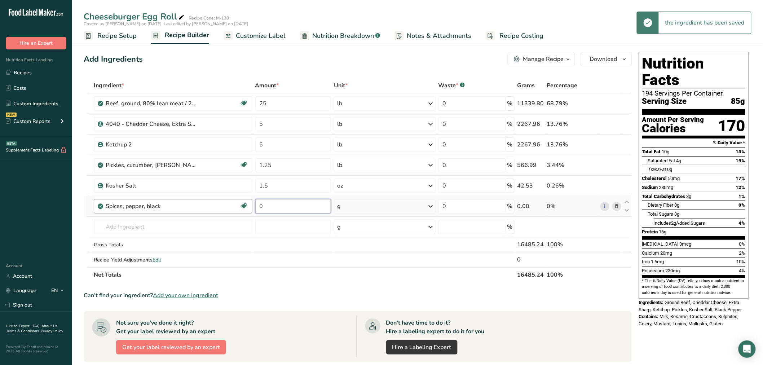
drag, startPoint x: 273, startPoint y: 206, endPoint x: 247, endPoint y: 210, distance: 26.3
click at [248, 209] on tr "Spices, pepper, black Source of Antioxidants Dairy free Gluten free Vegan Veget…" at bounding box center [357, 206] width 547 height 21
type input "0.5"
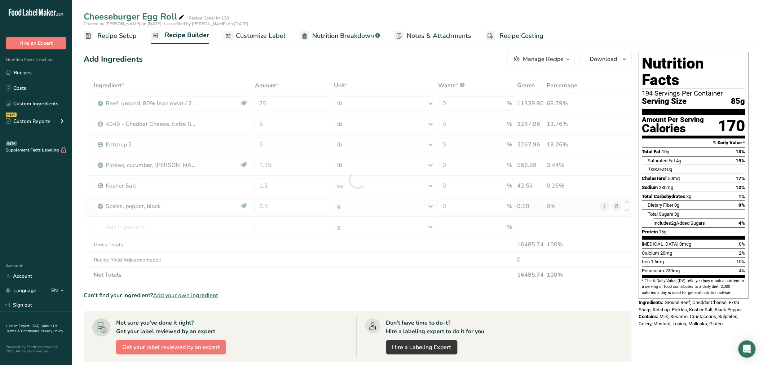
click at [431, 205] on div "Ingredient * Amount * Unit * Waste * .a-a{fill:#347362;}.b-a{fill:#fff;} Grams …" at bounding box center [358, 180] width 548 height 204
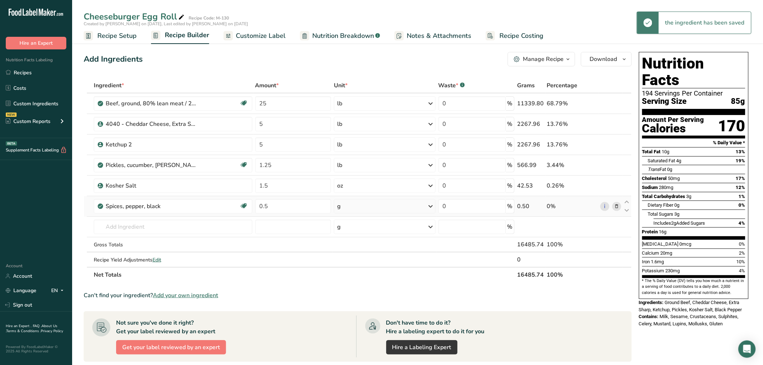
click at [414, 206] on div "g" at bounding box center [384, 206] width 101 height 14
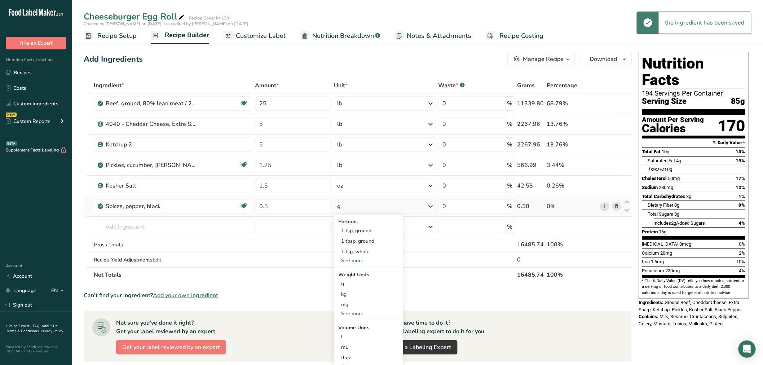
click at [365, 258] on div "See more" at bounding box center [368, 261] width 61 height 8
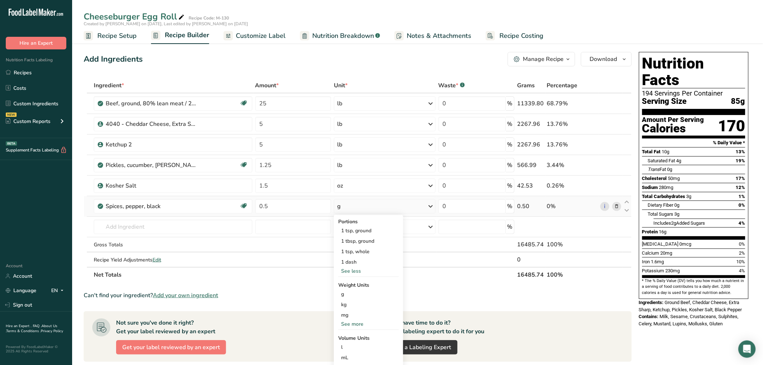
click at [355, 323] on div "See more" at bounding box center [368, 324] width 61 height 8
click at [350, 344] on div "oz" at bounding box center [368, 346] width 61 height 10
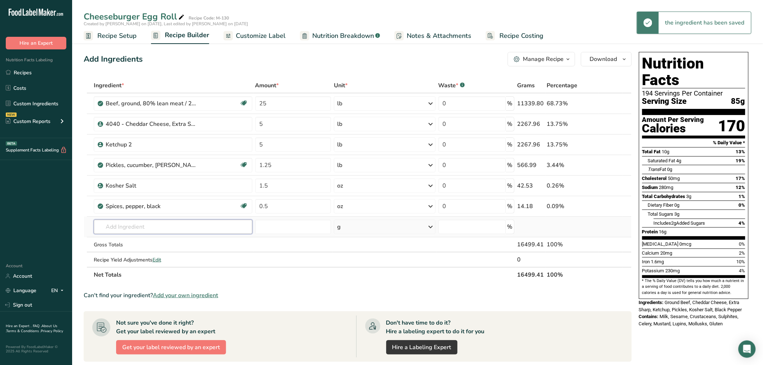
click at [105, 225] on input "text" at bounding box center [173, 227] width 159 height 14
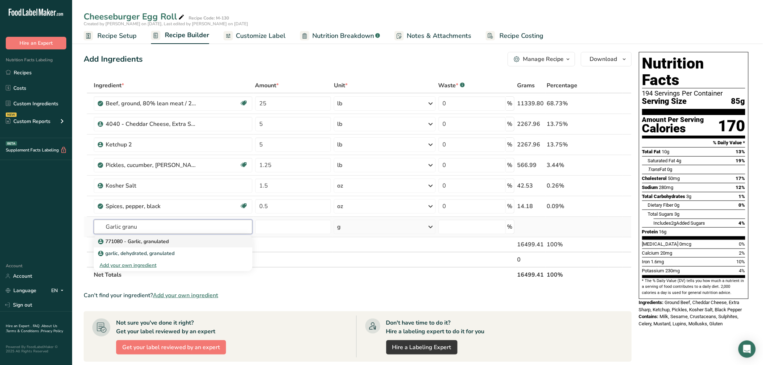
type input "Garlic granu"
click at [127, 240] on p "771080 - Garlic, granulated" at bounding box center [134, 242] width 69 height 8
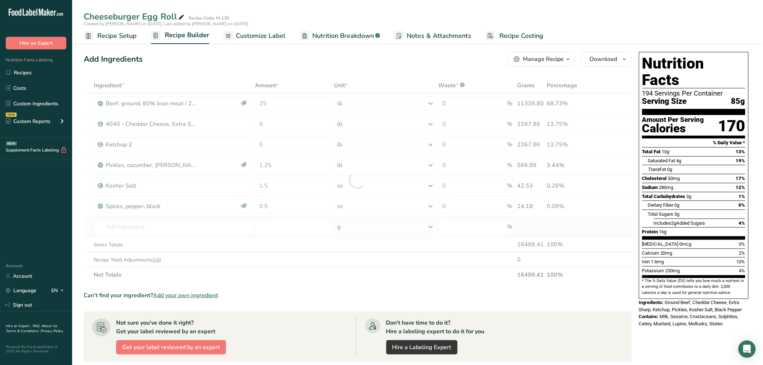
type input "771080 - Garlic, granulated"
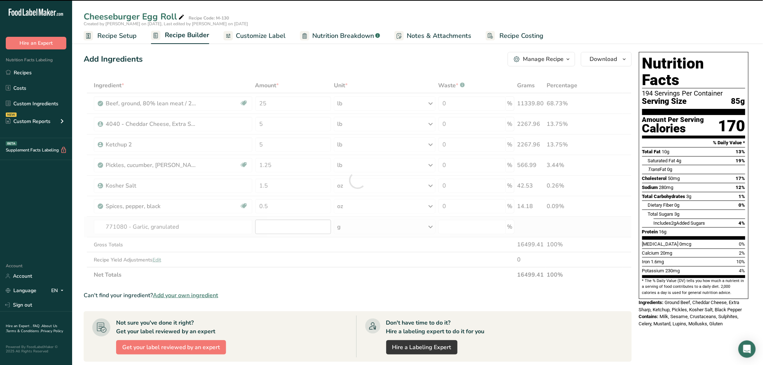
type input "0"
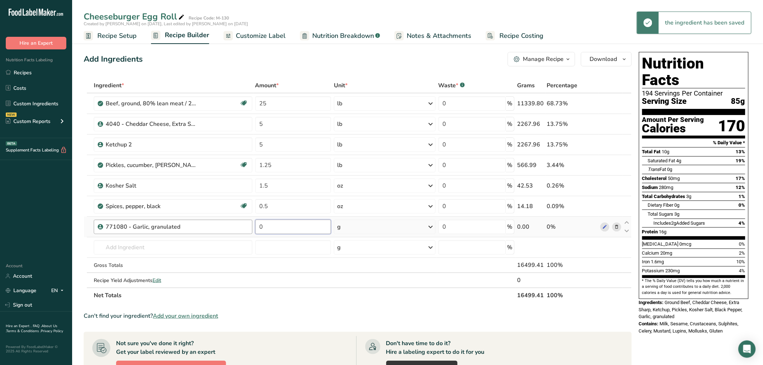
drag, startPoint x: 265, startPoint y: 228, endPoint x: 247, endPoint y: 229, distance: 18.8
click at [248, 228] on tr "771080 - Garlic, granulated 0 g Weight Units g kg mg See more Volume Units l Vo…" at bounding box center [357, 227] width 547 height 21
type input "0.75"
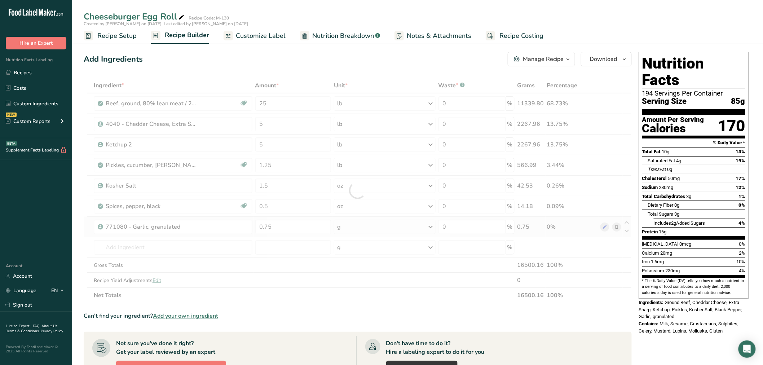
click at [374, 226] on div "Ingredient * Amount * Unit * Waste * .a-a{fill:#347362;}.b-a{fill:#fff;} Grams …" at bounding box center [358, 190] width 548 height 225
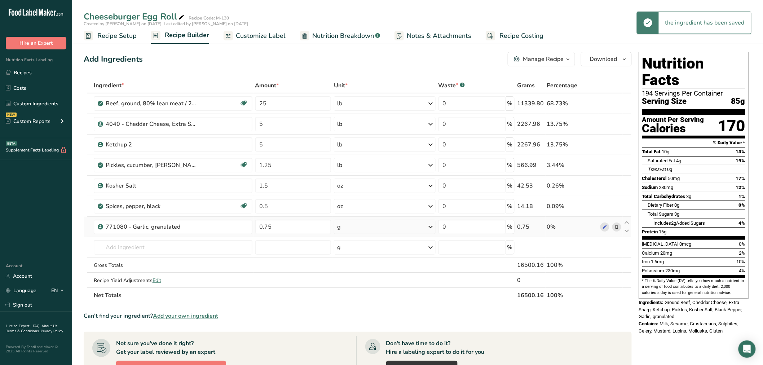
click at [431, 225] on icon at bounding box center [431, 226] width 9 height 13
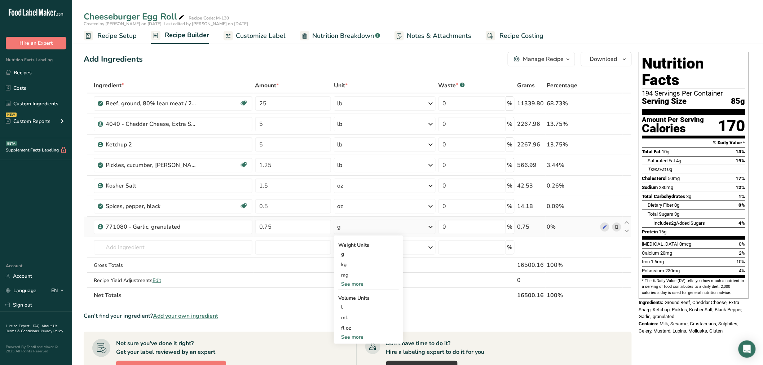
click at [359, 281] on div "See more" at bounding box center [368, 284] width 61 height 8
click at [349, 305] on div "oz" at bounding box center [368, 306] width 61 height 10
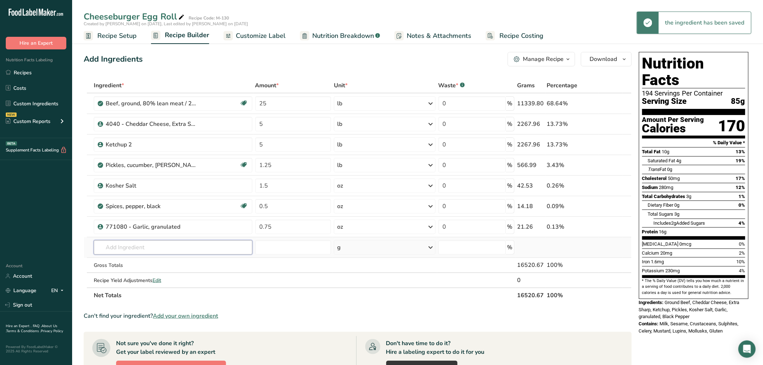
click at [101, 246] on input "text" at bounding box center [173, 247] width 159 height 14
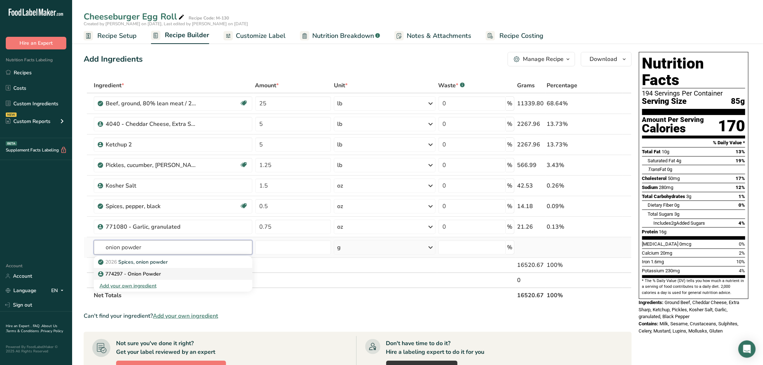
type input "onion powder"
click at [124, 272] on p "774297 - Onion Powder" at bounding box center [130, 274] width 61 height 8
type input "774297 - Onion Powder"
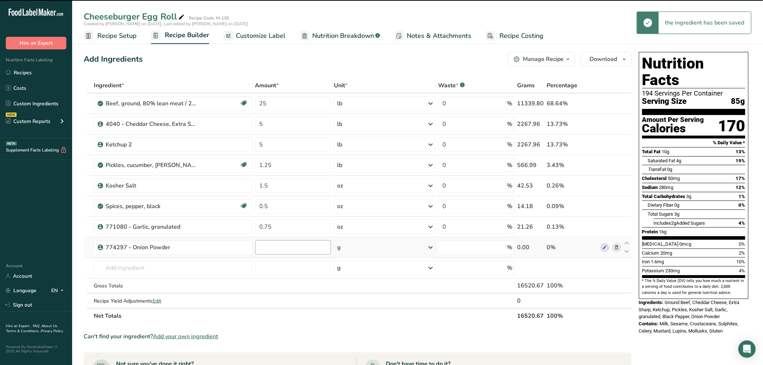
type input "0"
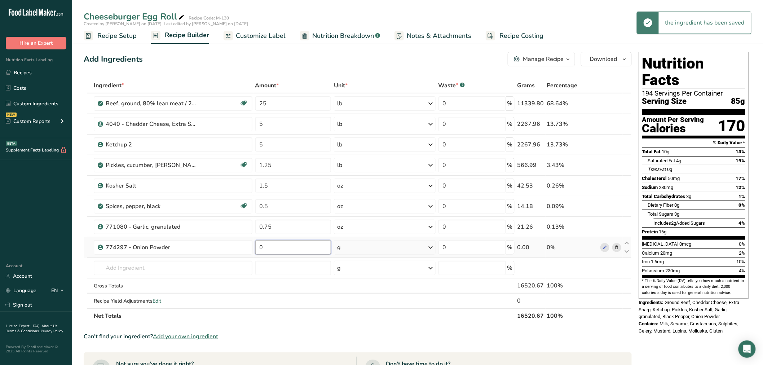
click at [268, 247] on input "0" at bounding box center [293, 247] width 76 height 14
drag, startPoint x: 268, startPoint y: 247, endPoint x: 251, endPoint y: 250, distance: 17.3
click at [251, 250] on tr "774297 - Onion Powder 0 g Weight Units g kg mg See more Volume Units l Volume u…" at bounding box center [357, 247] width 547 height 21
type input "0.75"
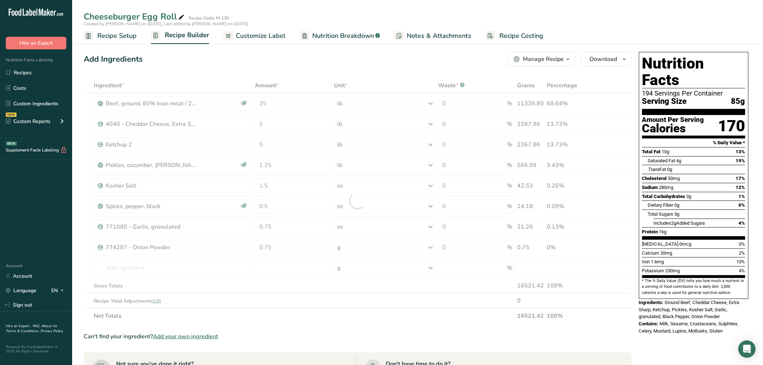
click at [430, 245] on div "Ingredient * Amount * Unit * Waste * .a-a{fill:#347362;}.b-a{fill:#fff;} Grams …" at bounding box center [358, 201] width 548 height 246
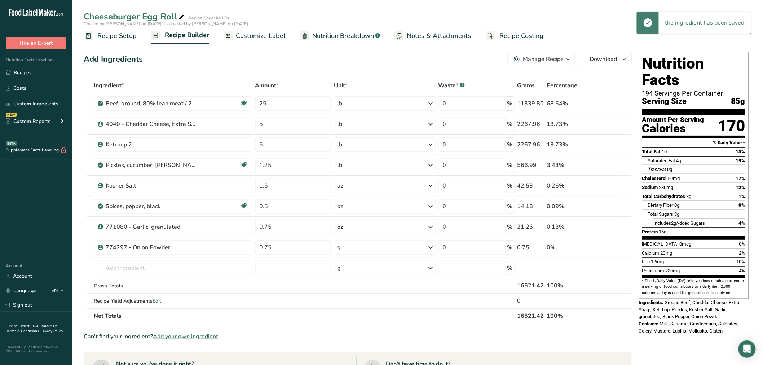
click at [429, 246] on icon at bounding box center [431, 247] width 9 height 13
click at [361, 302] on div "See more" at bounding box center [368, 305] width 61 height 8
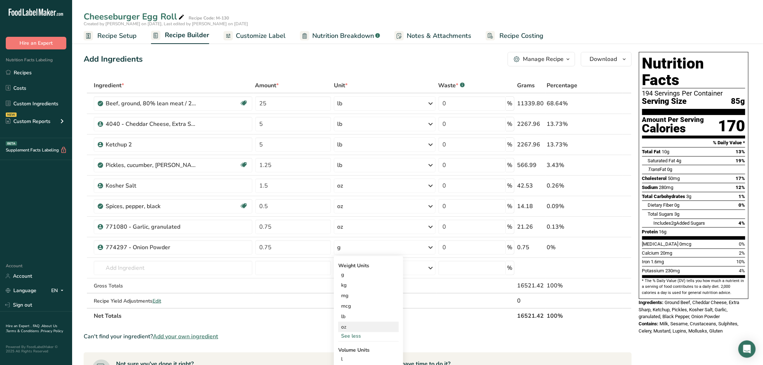
click at [350, 325] on div "oz" at bounding box center [368, 327] width 61 height 10
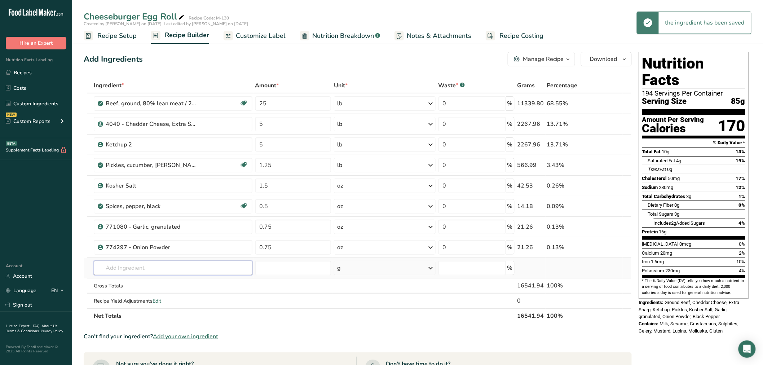
click at [110, 269] on input "text" at bounding box center [173, 268] width 159 height 14
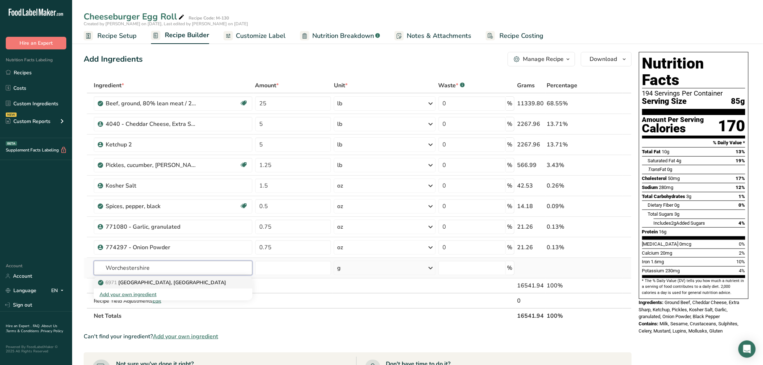
type input "Worchestershire"
click at [159, 283] on p "6971 [GEOGRAPHIC_DATA], [GEOGRAPHIC_DATA]" at bounding box center [163, 283] width 127 height 8
type input "[GEOGRAPHIC_DATA], [GEOGRAPHIC_DATA]"
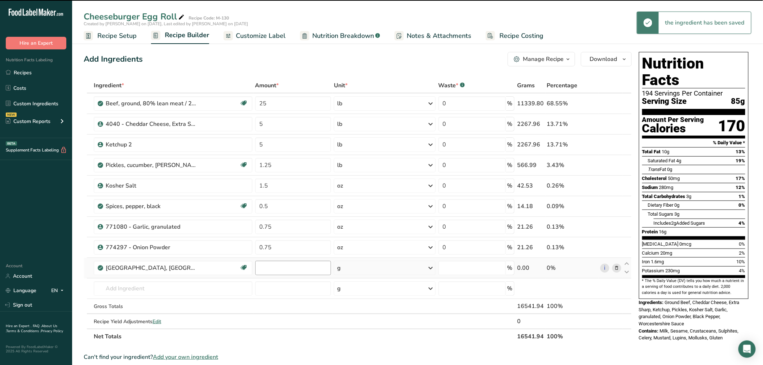
type input "0"
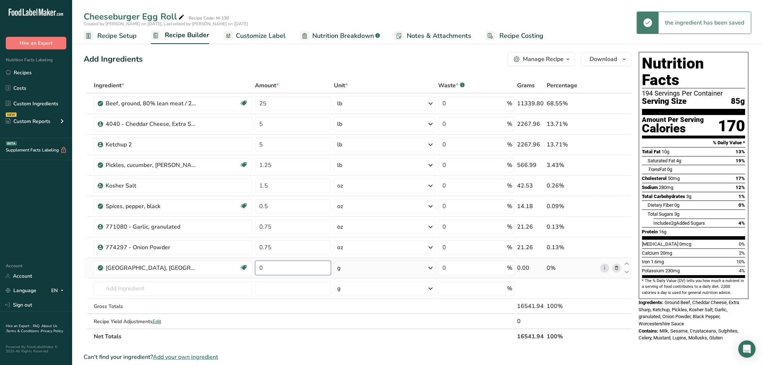
click at [255, 268] on td "0" at bounding box center [293, 268] width 79 height 21
type input "3"
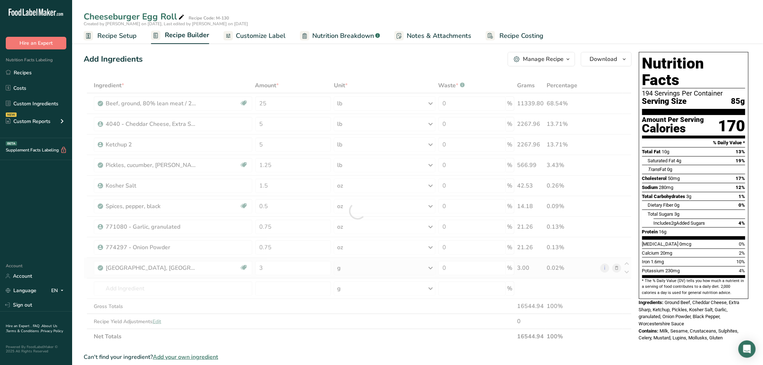
click at [366, 265] on div "Ingredient * Amount * Unit * Waste * .a-a{fill:#347362;}.b-a{fill:#fff;} Grams …" at bounding box center [358, 211] width 548 height 266
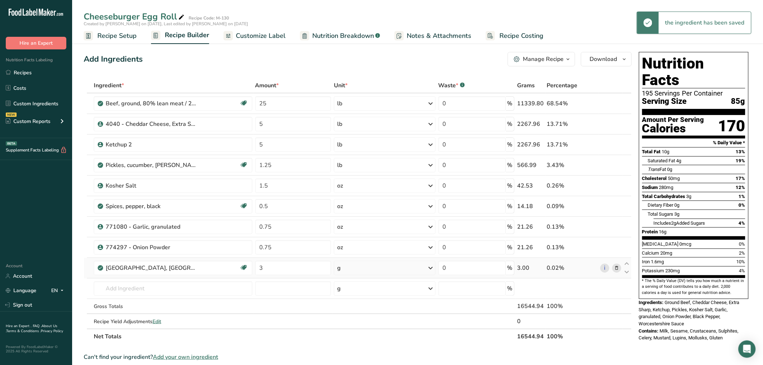
click at [430, 268] on icon at bounding box center [431, 267] width 9 height 13
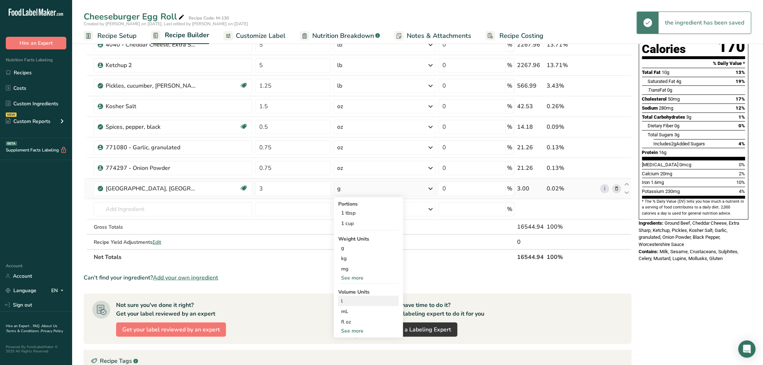
scroll to position [80, 0]
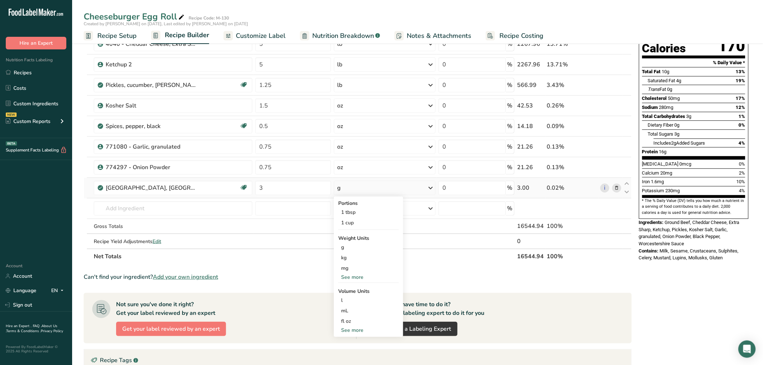
click at [357, 276] on div "See more" at bounding box center [368, 277] width 61 height 8
click at [350, 297] on div "oz" at bounding box center [368, 299] width 61 height 10
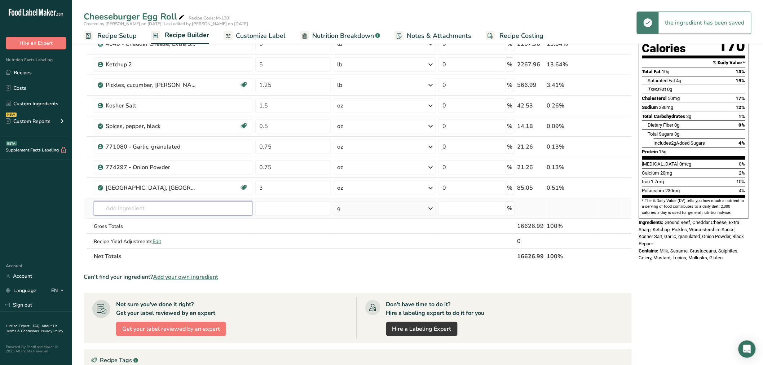
click at [112, 207] on input "text" at bounding box center [173, 208] width 159 height 14
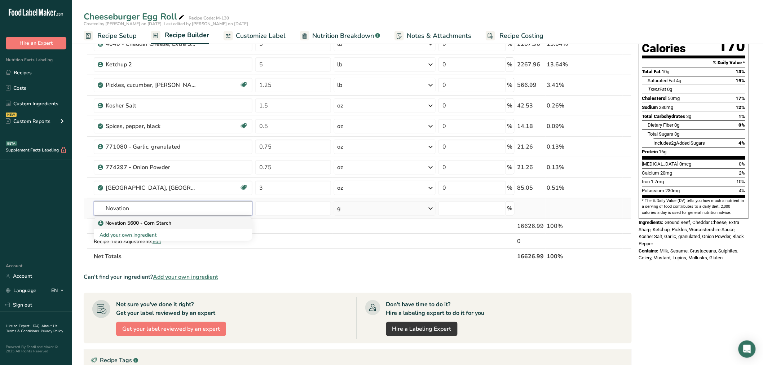
type input "Novation"
click at [120, 219] on p "Novation 5600 - Corn Starch" at bounding box center [136, 223] width 72 height 8
type input "Novation 5600 - Corn Starch"
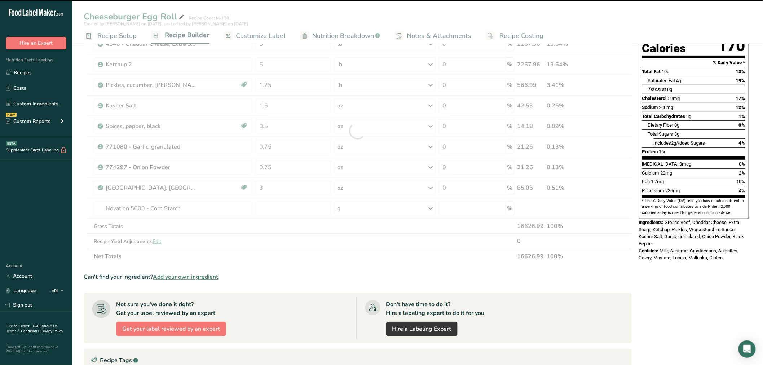
type input "0"
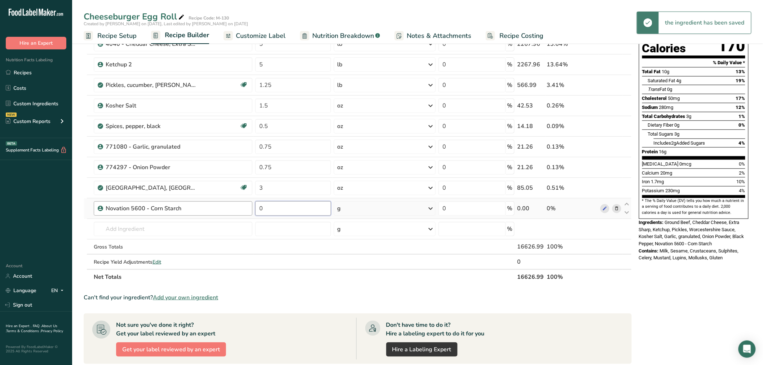
drag, startPoint x: 268, startPoint y: 208, endPoint x: 246, endPoint y: 211, distance: 23.0
click at [246, 211] on tr "Novation 5600 - Corn Starch 0 g Weight Units g kg mg See more Volume Units l Vo…" at bounding box center [357, 208] width 547 height 21
type input "1"
click at [430, 207] on div "Ingredient * Amount * Unit * Waste * .a-a{fill:#347362;}.b-a{fill:#fff;} Grams …" at bounding box center [358, 141] width 548 height 287
click at [431, 208] on icon at bounding box center [431, 208] width 9 height 13
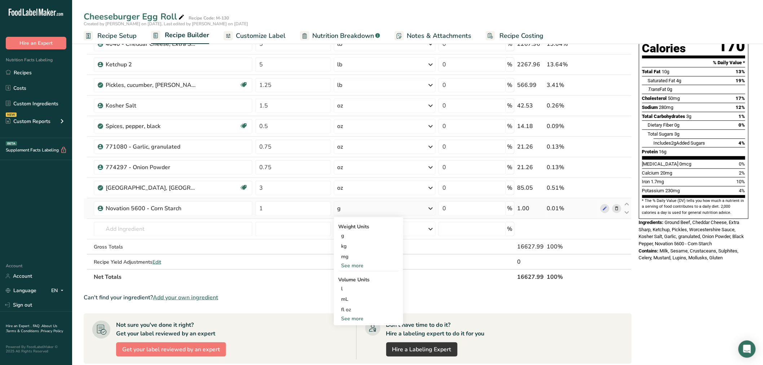
click at [360, 263] on div "See more" at bounding box center [368, 266] width 61 height 8
click at [349, 286] on div "oz" at bounding box center [368, 288] width 61 height 10
click at [109, 229] on input "text" at bounding box center [173, 229] width 159 height 14
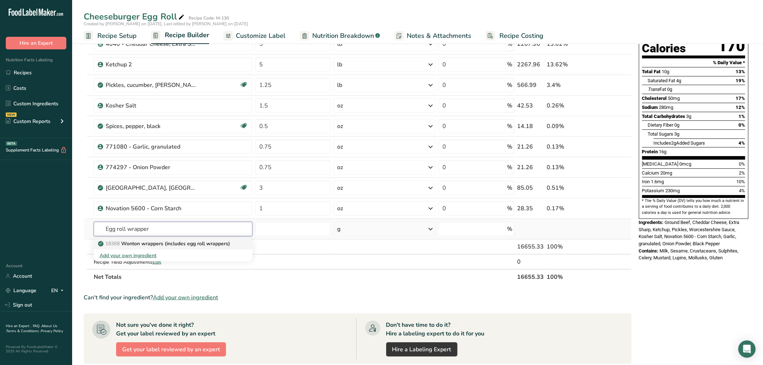
type input "Egg roll wrapper"
click at [162, 242] on p "18368 Wonton wrappers (includes egg roll wrappers)" at bounding box center [165, 244] width 131 height 8
type input "Wonton wrappers (includes egg roll wrappers)"
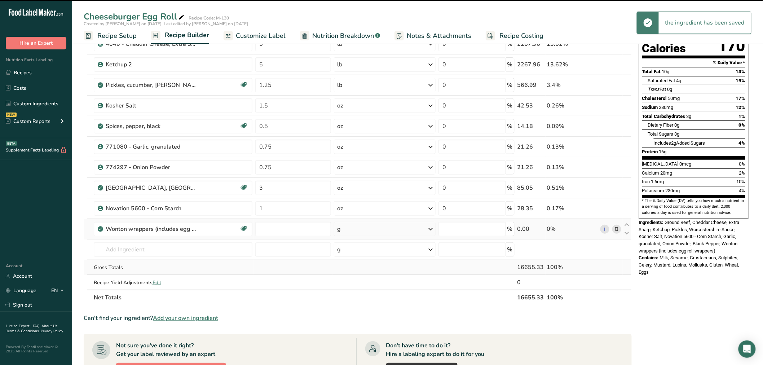
type input "0"
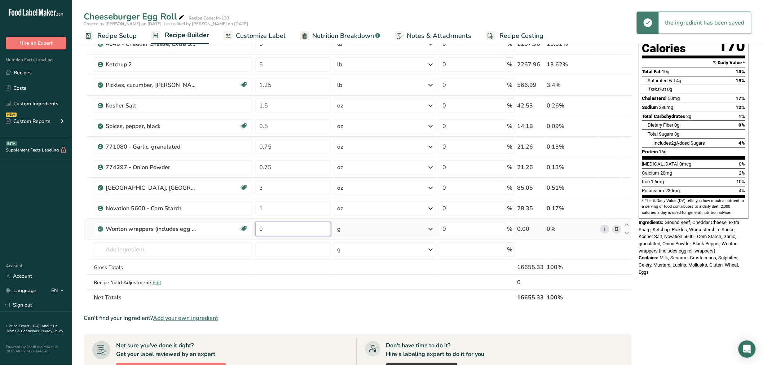
drag, startPoint x: 273, startPoint y: 228, endPoint x: 261, endPoint y: 228, distance: 11.9
click at [261, 228] on input "0" at bounding box center [293, 229] width 76 height 14
type input "29"
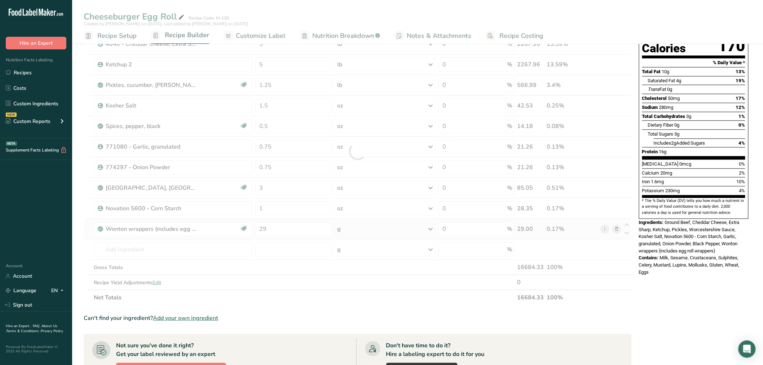
click at [362, 229] on div "Ingredient * Amount * Unit * Waste * .a-a{fill:#347362;}.b-a{fill:#fff;} Grams …" at bounding box center [358, 151] width 548 height 307
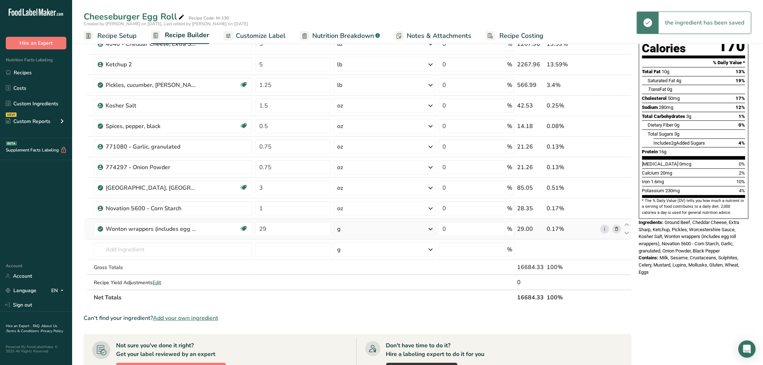
click at [431, 227] on icon at bounding box center [431, 229] width 9 height 13
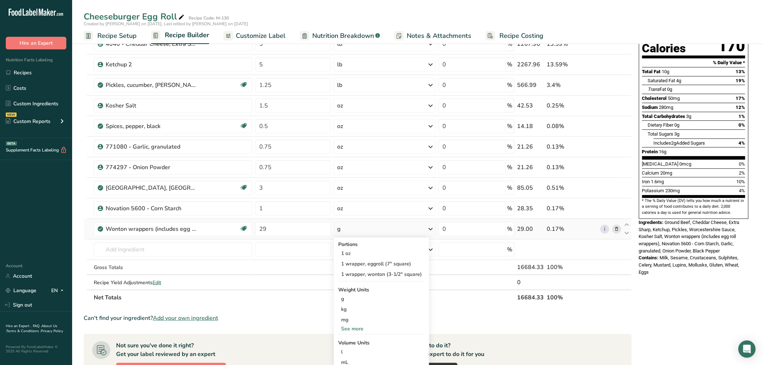
click at [357, 327] on div "See more" at bounding box center [381, 329] width 87 height 8
drag, startPoint x: 348, startPoint y: 339, endPoint x: 309, endPoint y: 315, distance: 46.0
click at [348, 338] on div "lb" at bounding box center [381, 340] width 87 height 10
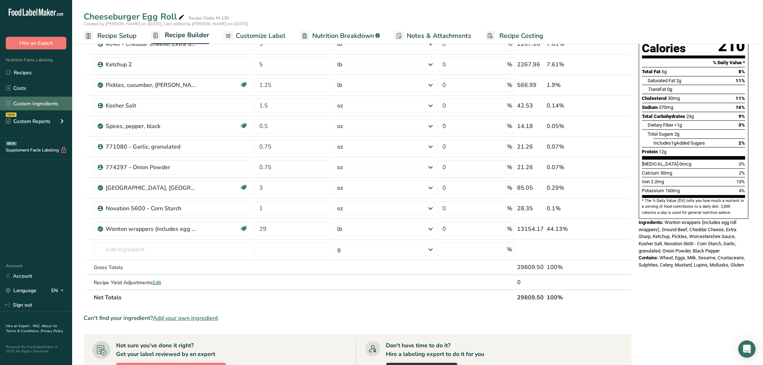
click at [22, 102] on link "Custom Ingredients" at bounding box center [36, 104] width 72 height 14
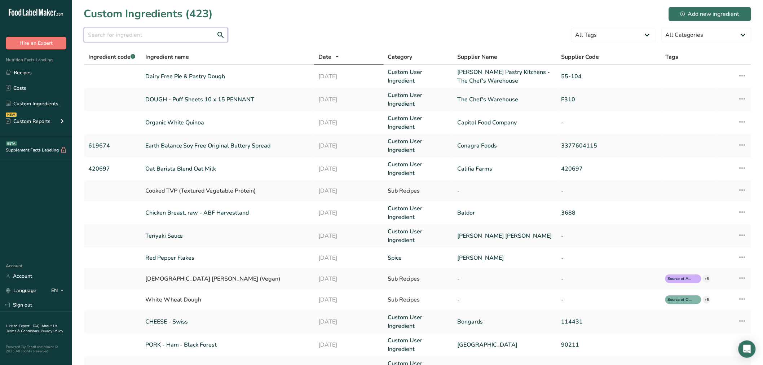
click at [143, 36] on input "text" at bounding box center [156, 35] width 144 height 14
type input "wonton"
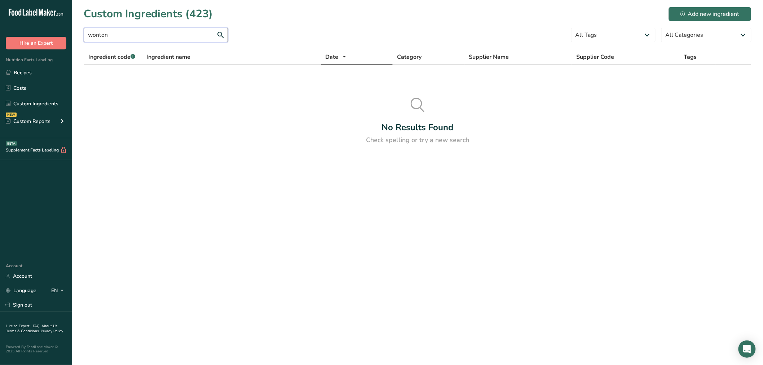
drag, startPoint x: 140, startPoint y: 35, endPoint x: 70, endPoint y: 30, distance: 69.4
click at [71, 31] on div ".a-20{fill:#fff;} Hire an Expert Nutrition Facts Labeling Recipes Costs Custom …" at bounding box center [381, 182] width 763 height 365
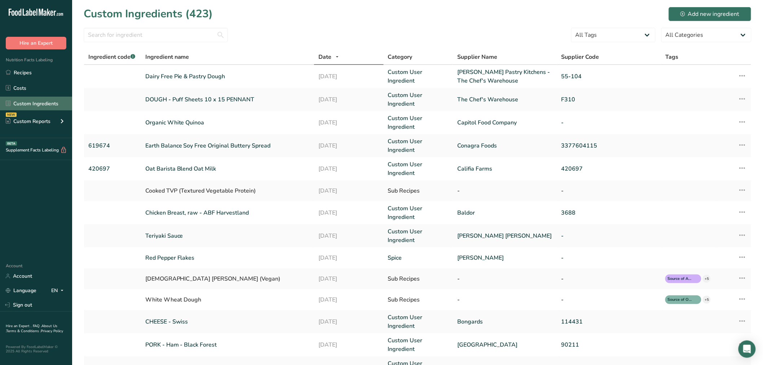
click at [42, 100] on link "Custom Ingredients" at bounding box center [36, 104] width 72 height 14
click at [698, 12] on div "Add new ingredient" at bounding box center [710, 14] width 59 height 9
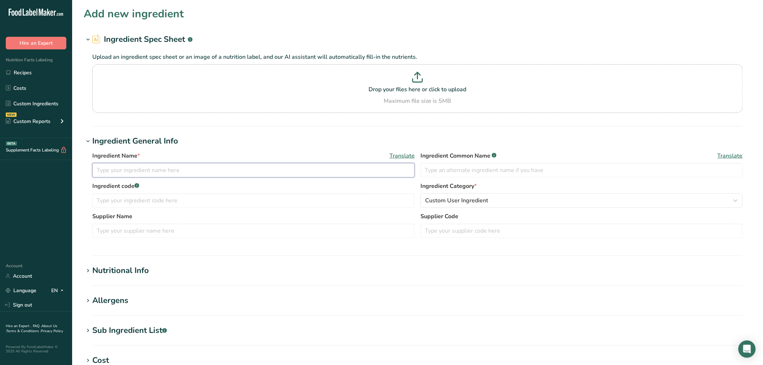
click at [133, 169] on input "text" at bounding box center [253, 170] width 322 height 14
type input "Egg Roll Wrapper"
click at [437, 171] on input "text" at bounding box center [582, 170] width 322 height 14
type input "Egg Roll Wrapper"
click at [151, 195] on input "text" at bounding box center [253, 200] width 322 height 14
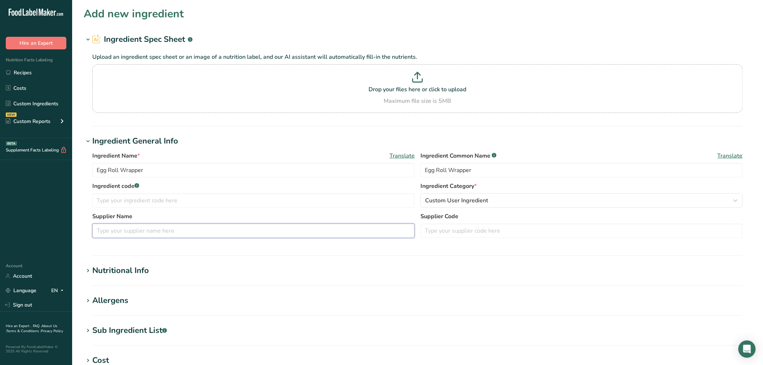
click at [128, 232] on input "text" at bounding box center [253, 231] width 322 height 14
type input "Twin Marquis / [PERSON_NAME]"
click at [114, 200] on input "text" at bounding box center [253, 200] width 322 height 14
click at [144, 268] on div "Nutritional Info" at bounding box center [120, 271] width 57 height 12
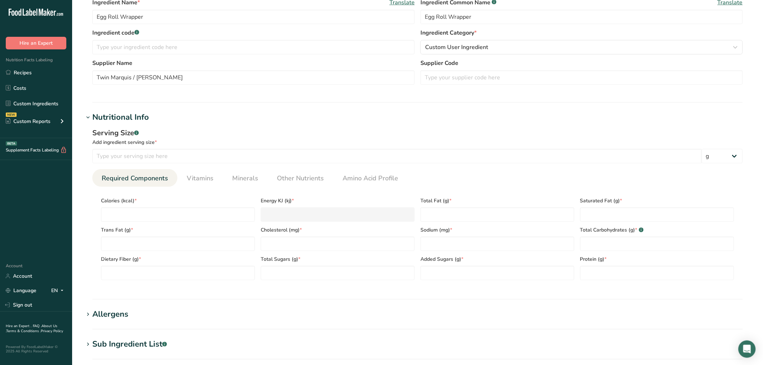
scroll to position [160, 0]
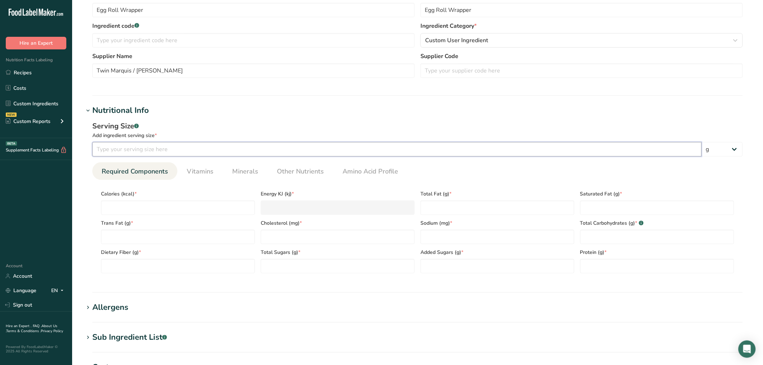
click at [101, 150] on input "number" at bounding box center [397, 149] width 610 height 14
type input "1"
type input "43"
drag, startPoint x: 116, startPoint y: 202, endPoint x: 131, endPoint y: 215, distance: 19.4
click at [116, 202] on input "number" at bounding box center [178, 208] width 154 height 14
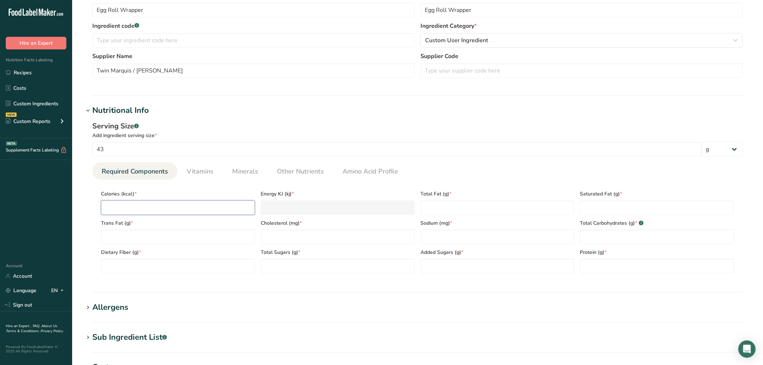
type input "1"
type KJ "4.2"
type input "11"
type KJ "46"
type input "0"
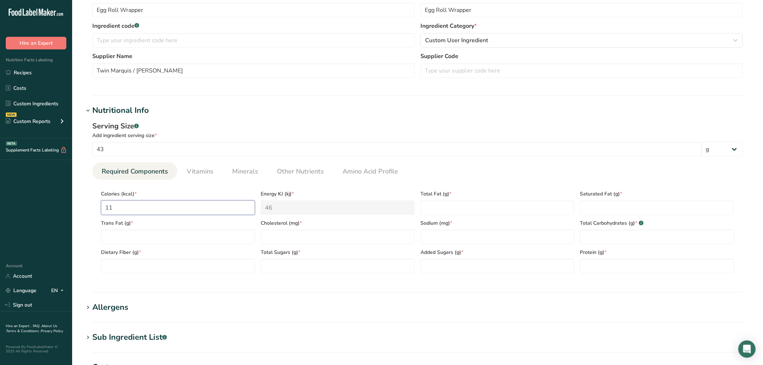
type KJ "0"
type input "1"
type KJ "4.2"
type input "11"
type KJ "46"
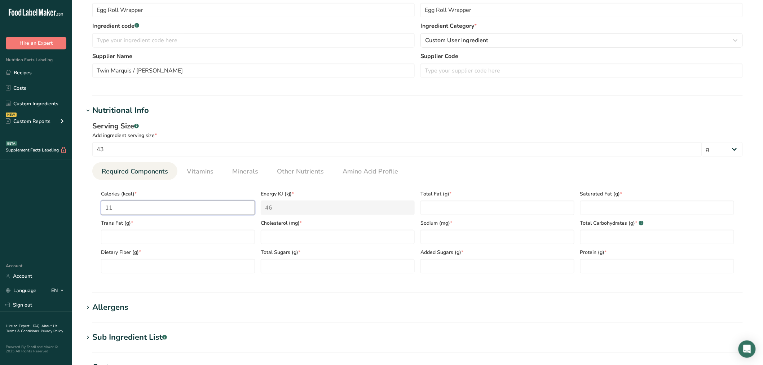
type input "110"
type KJ "460.2"
type input "110"
click at [427, 211] on Fat "number" at bounding box center [498, 208] width 154 height 14
type Fat "1"
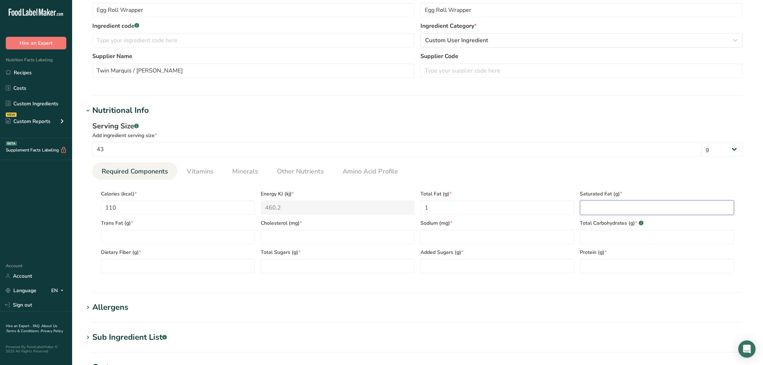
click at [601, 206] on Fat "number" at bounding box center [657, 208] width 154 height 14
type Fat "0"
click at [231, 238] on Fat "number" at bounding box center [178, 237] width 154 height 14
type Fat "0"
click at [362, 238] on input "number" at bounding box center [338, 237] width 154 height 14
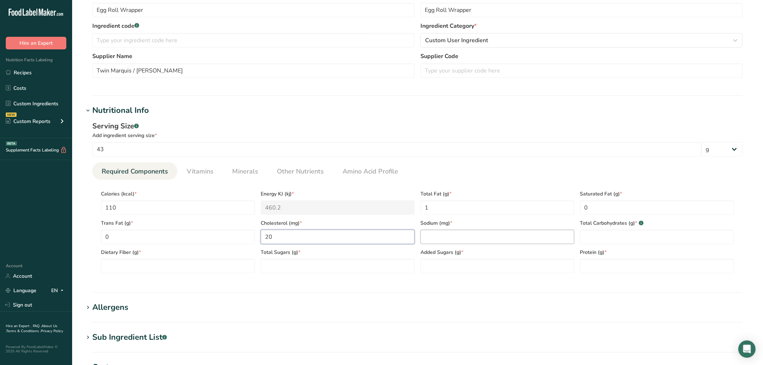
type input "20"
click at [431, 239] on input "number" at bounding box center [498, 237] width 154 height 14
type input "120"
click at [597, 235] on Carbohydrates "number" at bounding box center [657, 237] width 154 height 14
type Carbohydrates "23"
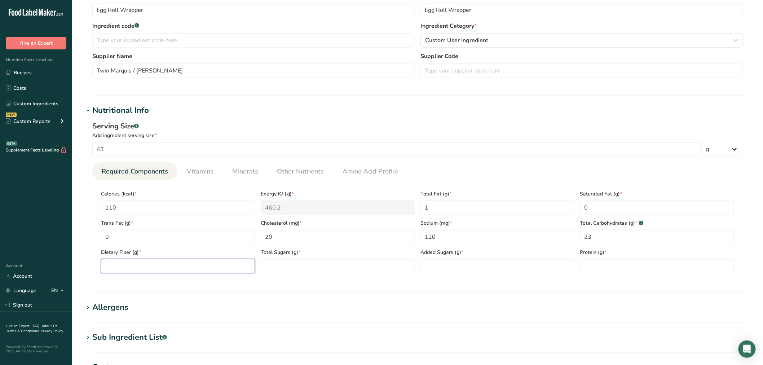
click at [192, 265] on Fiber "number" at bounding box center [178, 266] width 154 height 14
type Fiber "0"
click at [290, 267] on Sugars "number" at bounding box center [338, 266] width 154 height 14
type Sugars "0"
click at [445, 268] on Sugars "number" at bounding box center [498, 266] width 154 height 14
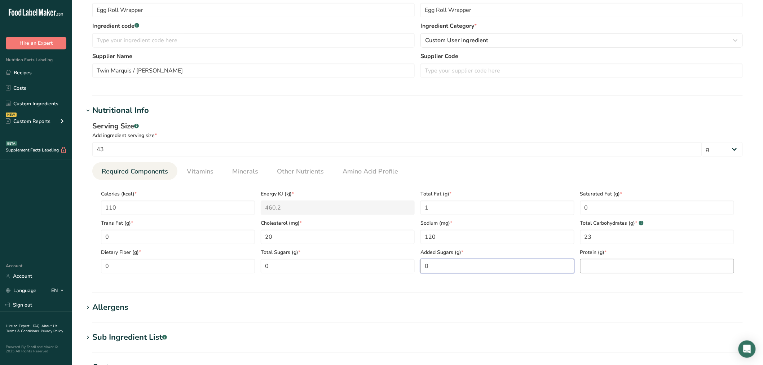
type Sugars "0"
click at [602, 268] on input "number" at bounding box center [657, 266] width 154 height 14
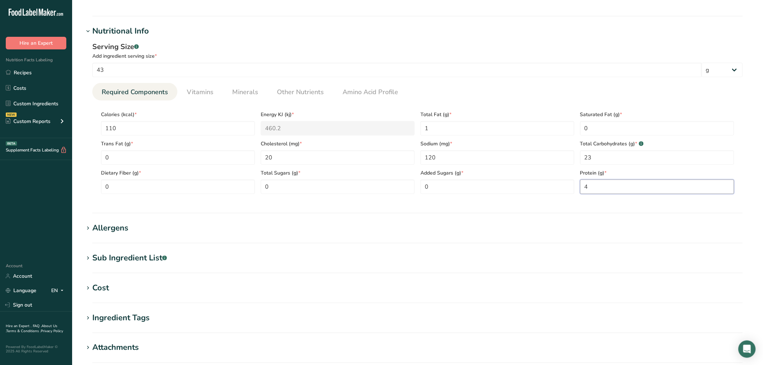
scroll to position [240, 0]
type input "4"
click at [127, 228] on div "Allergens" at bounding box center [110, 227] width 36 height 12
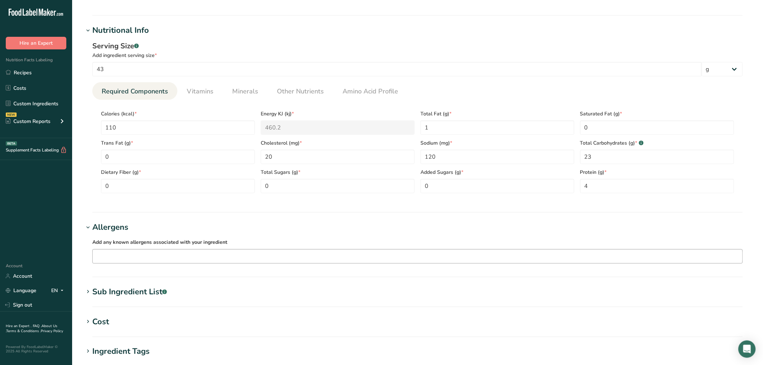
click at [125, 255] on input "text" at bounding box center [418, 256] width 650 height 11
click at [113, 292] on div "Wheat" at bounding box center [411, 295] width 627 height 8
click at [109, 304] on div "Eggs" at bounding box center [411, 307] width 627 height 8
click at [278, 225] on h1 "Allergens" at bounding box center [418, 227] width 668 height 12
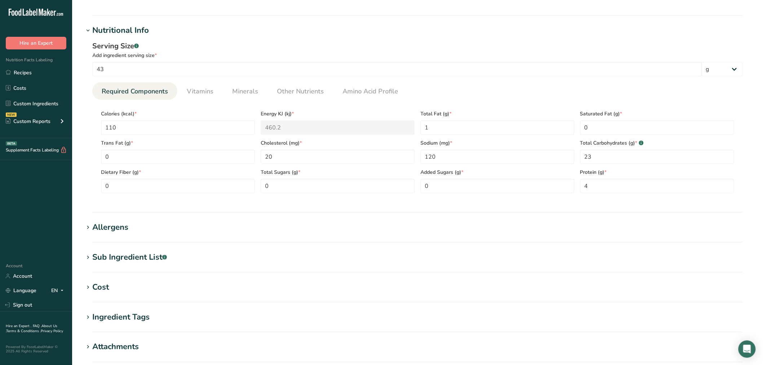
click at [124, 256] on div "Sub Ingredient List .a-a{fill:#347362;}.b-a{fill:#fff;}" at bounding box center [129, 257] width 75 height 12
click at [110, 281] on textarea at bounding box center [417, 293] width 651 height 35
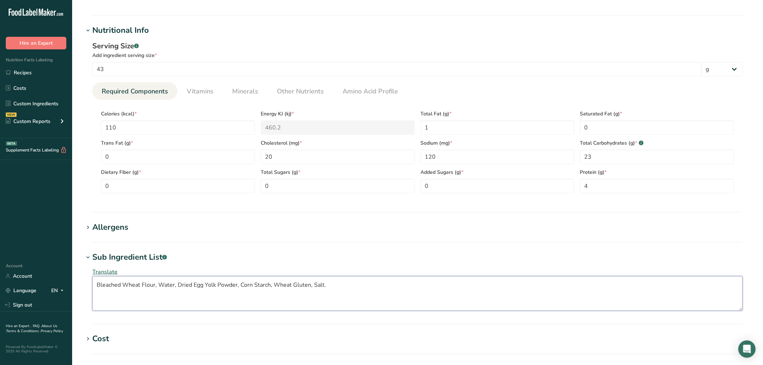
type textarea "Bleached Wheat Flour, Water, Dried Egg Yolk Powder, Corn Starch, Wheat Gluten, …"
click at [225, 254] on h1 "Sub Ingredient List .a-a{fill:#347362;}.b-a{fill:#fff;}" at bounding box center [418, 257] width 668 height 12
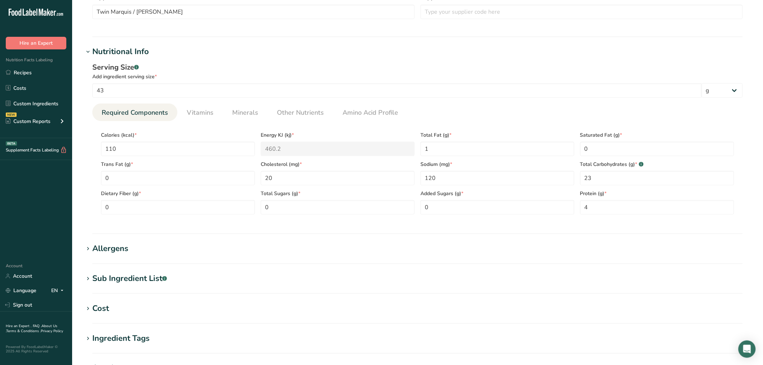
scroll to position [194, 0]
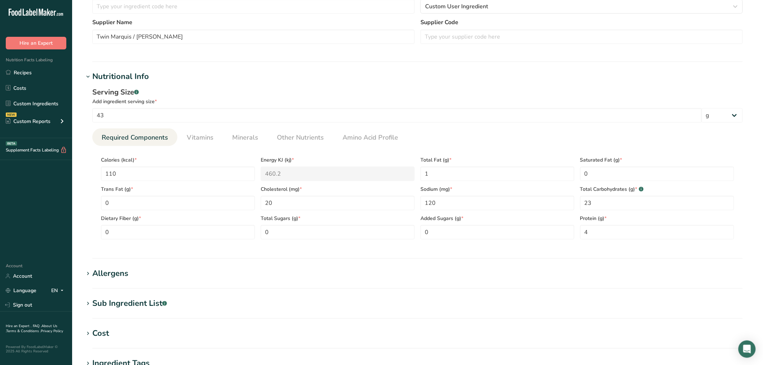
click at [120, 272] on div "Allergens" at bounding box center [110, 274] width 36 height 12
click at [625, 133] on ul "Required Components Vitamins Minerals Other Nutrients Amino Acid Profile" at bounding box center [417, 137] width 651 height 18
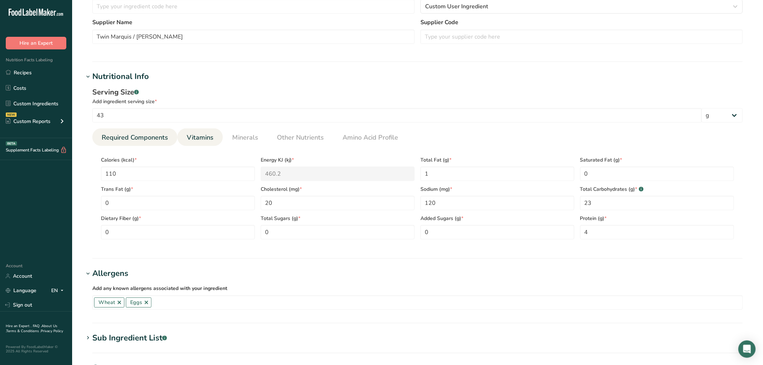
click at [207, 138] on span "Vitamins" at bounding box center [200, 138] width 27 height 10
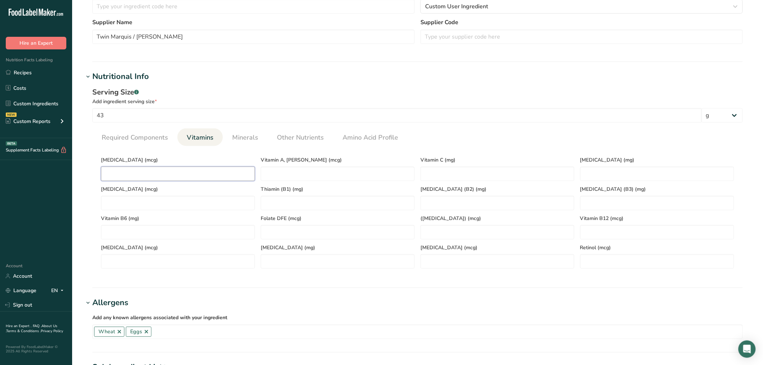
click at [181, 175] on D "number" at bounding box center [178, 174] width 154 height 14
type D "0"
drag, startPoint x: 115, startPoint y: 169, endPoint x: 103, endPoint y: 172, distance: 13.1
click at [104, 172] on D "0" at bounding box center [178, 174] width 154 height 14
click at [250, 135] on span "Minerals" at bounding box center [245, 138] width 26 height 10
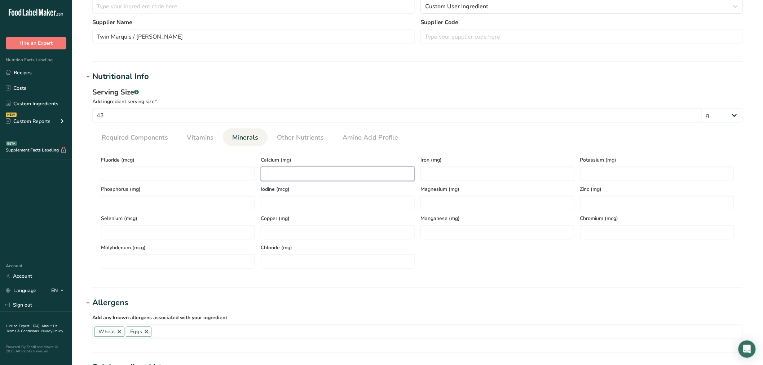
click at [293, 172] on input "number" at bounding box center [338, 174] width 154 height 14
click at [445, 174] on input "number" at bounding box center [498, 174] width 154 height 14
type input "2.1"
click at [487, 138] on ul "Required Components Vitamins Minerals Other Nutrients Amino Acid Profile" at bounding box center [417, 137] width 651 height 18
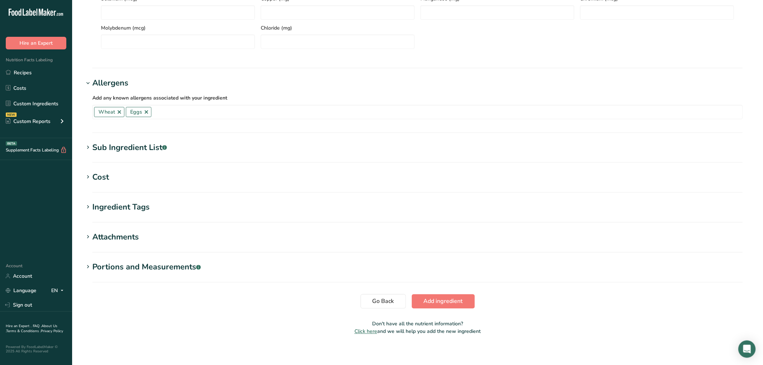
scroll to position [419, 0]
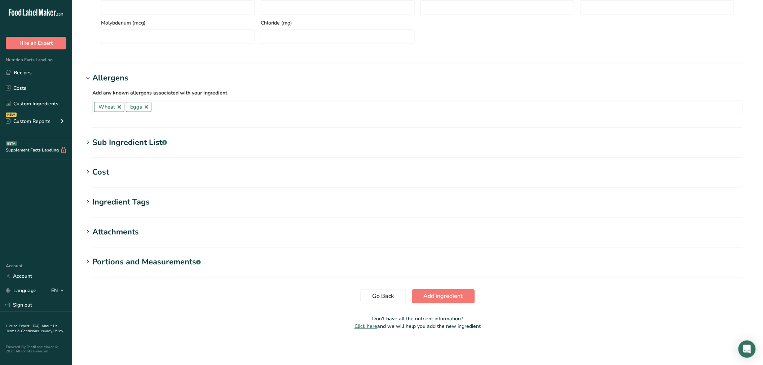
click at [536, 299] on section "Go Back Add ingredient" at bounding box center [418, 296] width 668 height 14
click at [460, 296] on span "Add ingredient" at bounding box center [443, 296] width 39 height 9
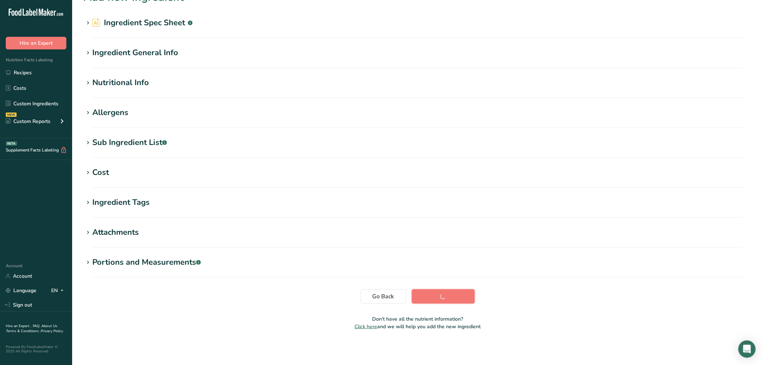
scroll to position [16, 0]
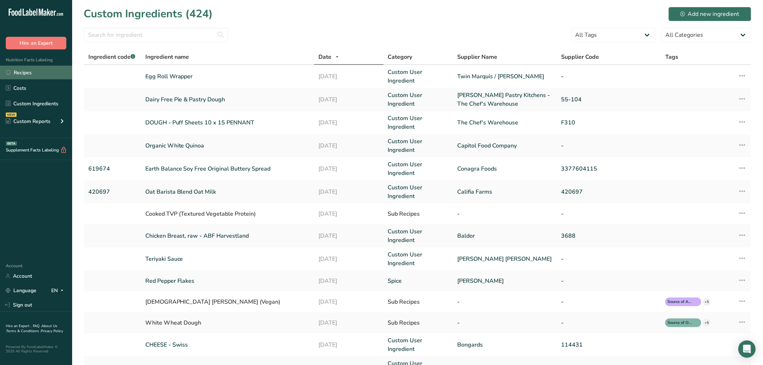
click at [28, 71] on link "Recipes" at bounding box center [36, 73] width 72 height 14
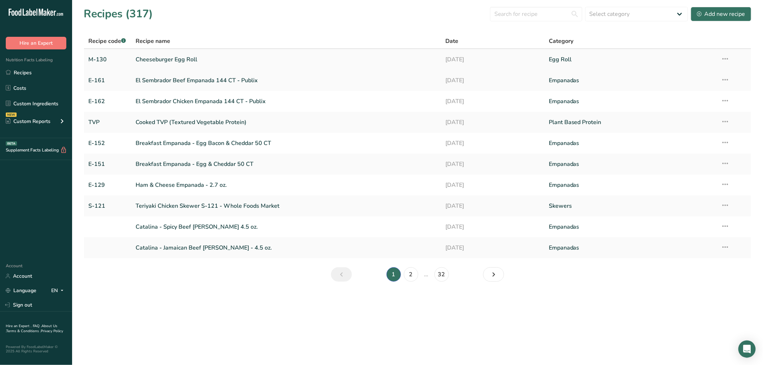
click at [150, 56] on link "Cheeseburger Egg Roll" at bounding box center [287, 59] width 302 height 15
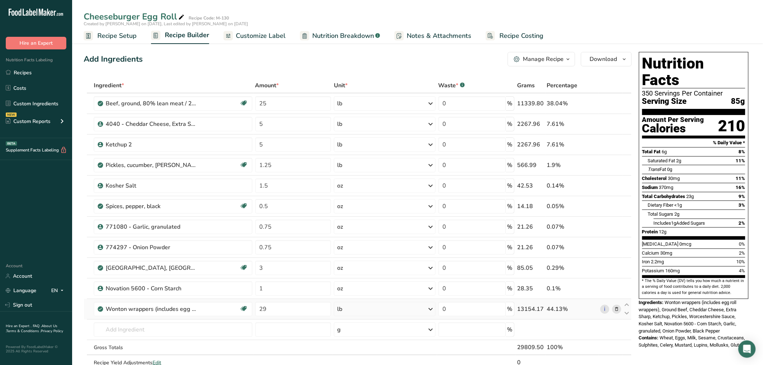
click at [618, 307] on icon at bounding box center [616, 309] width 5 height 8
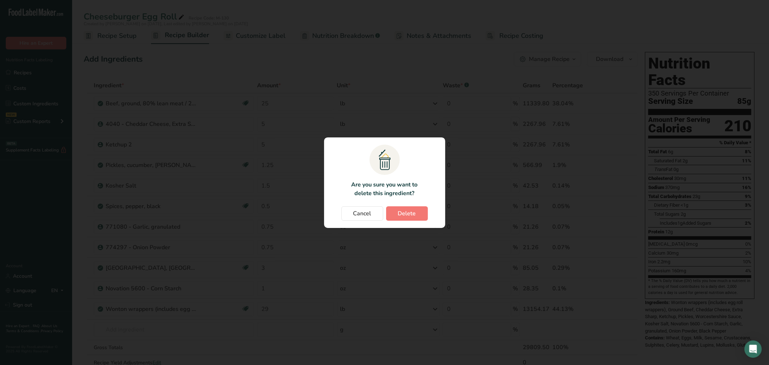
click at [423, 203] on section ".a{fill:#f5f3ed;}.b,.e{fill:#0f393a;}.c{fill:none;}.d{fill:#f2c549;}.e{stroke:r…" at bounding box center [384, 182] width 121 height 91
click at [419, 211] on button "Delete" at bounding box center [407, 213] width 42 height 14
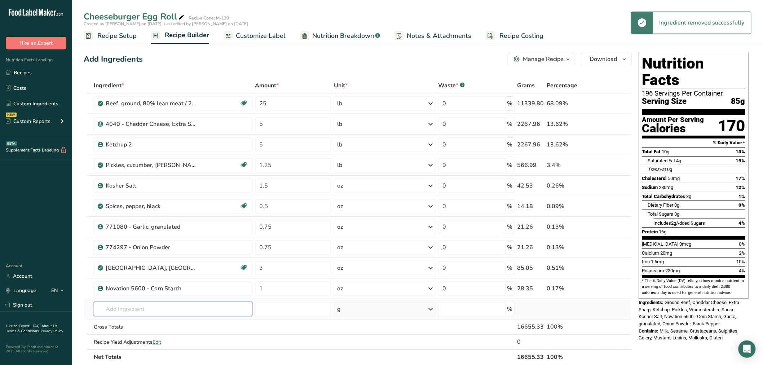
click at [114, 309] on input "text" at bounding box center [173, 309] width 159 height 14
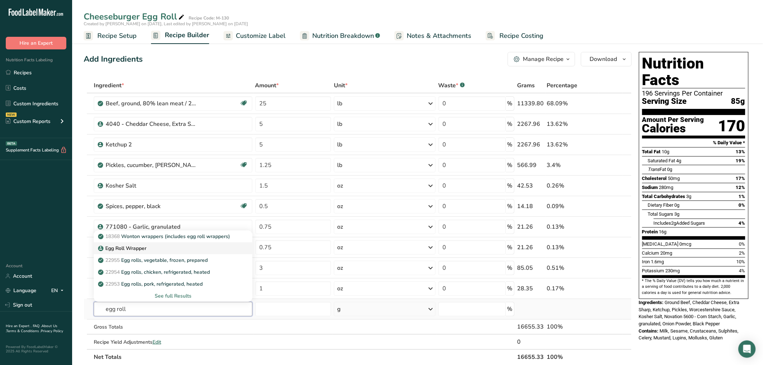
type input "egg roll"
click at [125, 246] on p "Egg Roll Wrapper" at bounding box center [123, 249] width 47 height 8
type input "Egg Roll Wrapper"
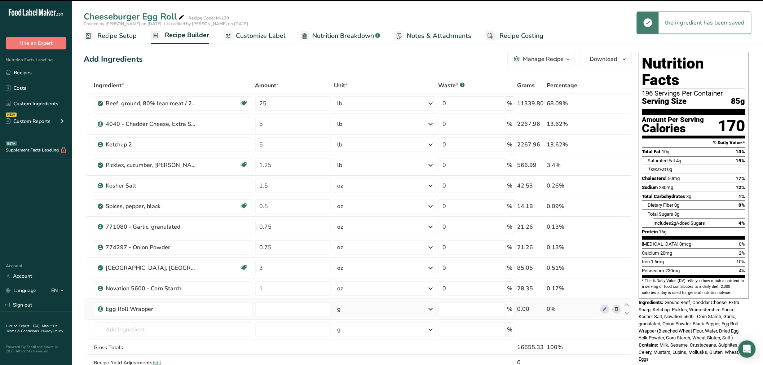
type input "0"
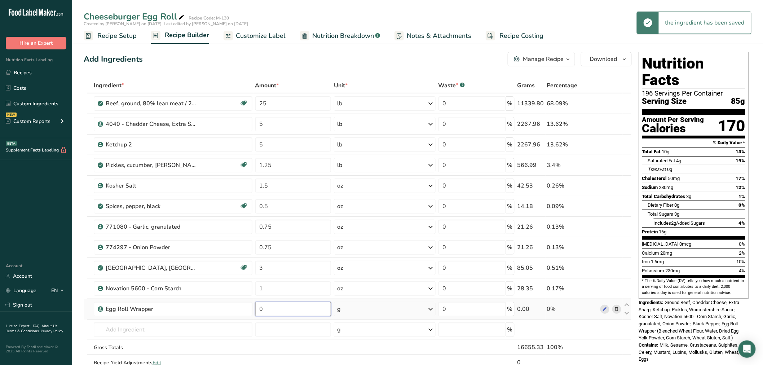
drag, startPoint x: 268, startPoint y: 309, endPoint x: 254, endPoint y: 309, distance: 14.1
click at [254, 309] on td "0" at bounding box center [293, 309] width 79 height 21
type input "29"
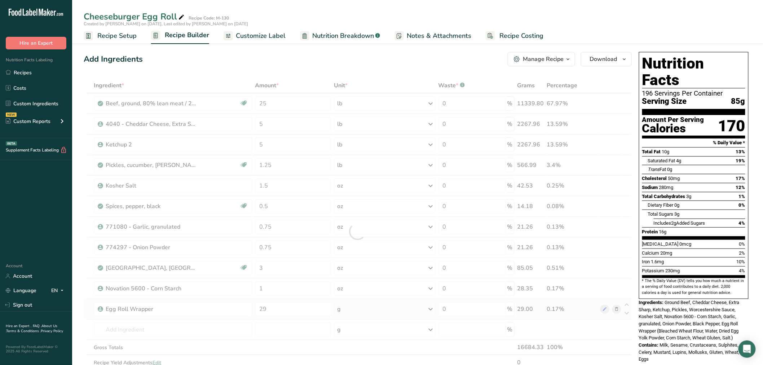
click at [432, 308] on div "Ingredient * Amount * Unit * Waste * .a-a{fill:#347362;}.b-a{fill:#fff;} Grams …" at bounding box center [358, 231] width 548 height 307
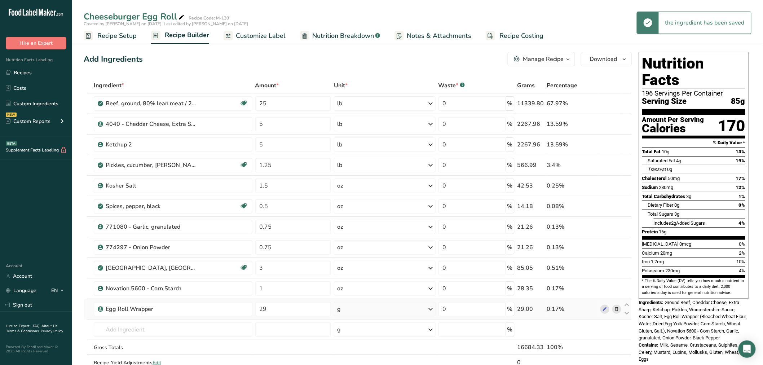
click at [430, 308] on icon at bounding box center [431, 309] width 9 height 13
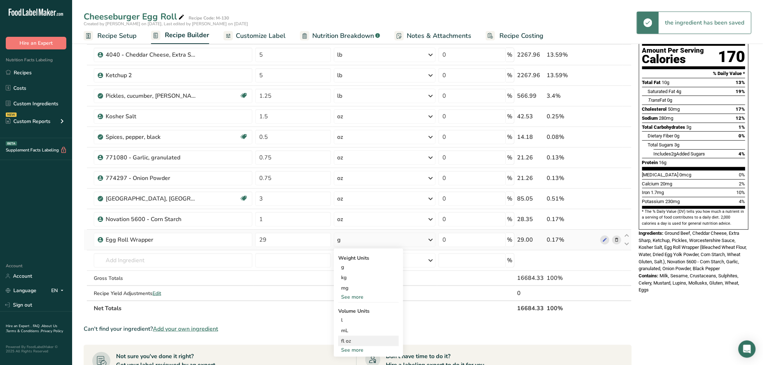
scroll to position [80, 0]
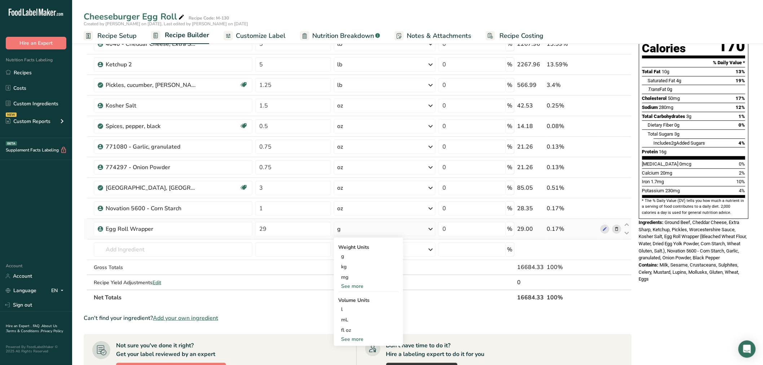
click at [357, 285] on div "See more" at bounding box center [368, 286] width 61 height 8
click at [349, 296] on div "lb" at bounding box center [368, 298] width 61 height 10
click at [115, 34] on span "Recipe Setup" at bounding box center [116, 36] width 39 height 10
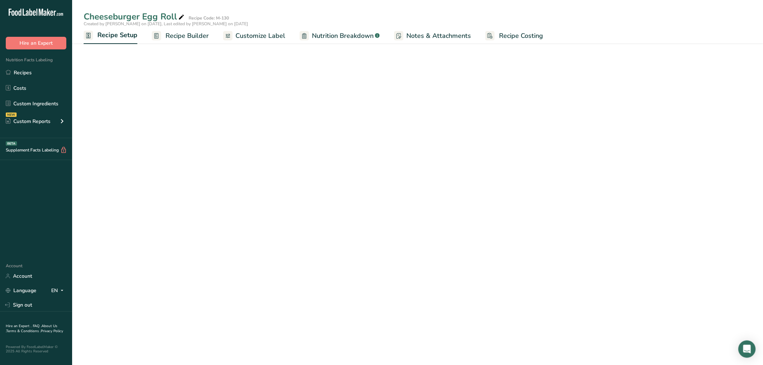
select select "5"
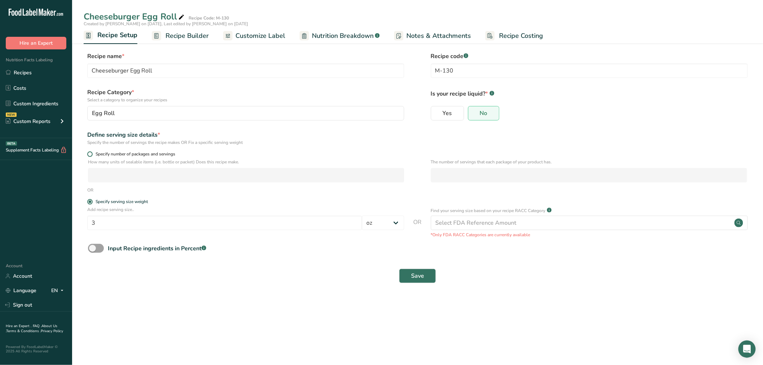
click at [89, 153] on span at bounding box center [89, 153] width 5 height 5
click at [89, 153] on input "Specify number of packages and servings" at bounding box center [89, 154] width 5 height 5
radio input "true"
radio input "false"
select select "0"
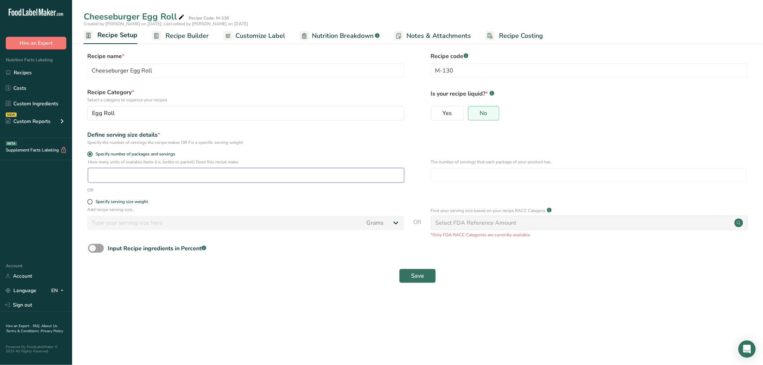
click at [119, 176] on input "number" at bounding box center [246, 175] width 316 height 14
click at [448, 172] on input "number" at bounding box center [589, 175] width 316 height 14
type input "50"
click at [155, 176] on input "number" at bounding box center [246, 175] width 316 height 14
type input "7"
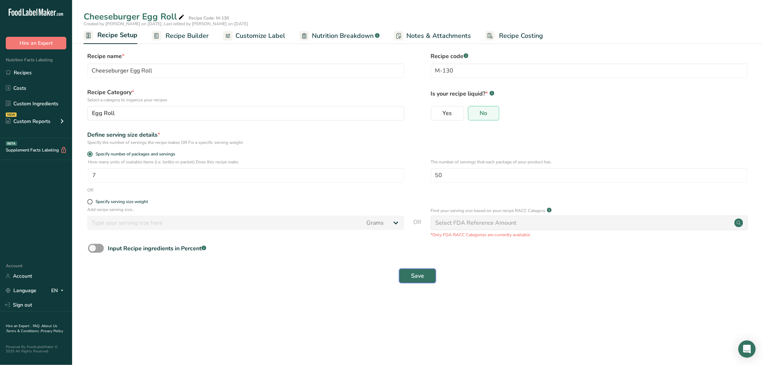
click at [422, 274] on span "Save" at bounding box center [417, 276] width 13 height 9
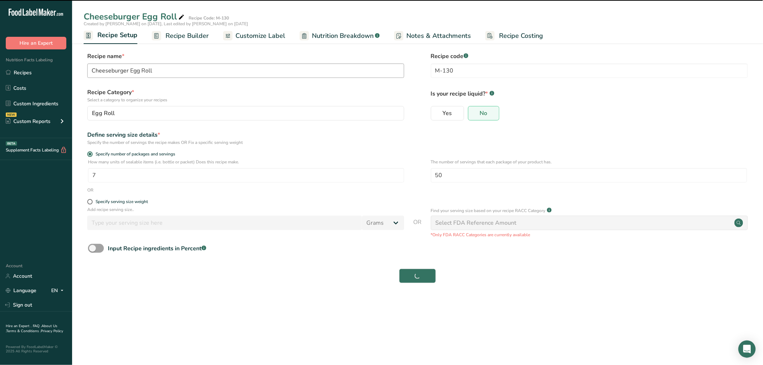
drag, startPoint x: 197, startPoint y: 32, endPoint x: 197, endPoint y: 76, distance: 43.3
click at [197, 32] on span "Recipe Builder" at bounding box center [187, 36] width 43 height 10
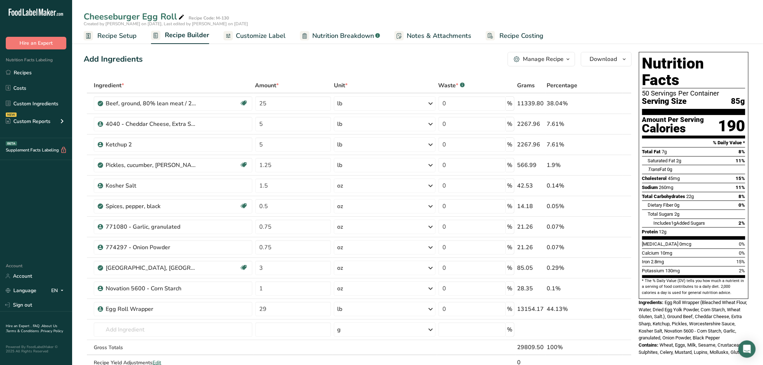
drag, startPoint x: 261, startPoint y: 35, endPoint x: 257, endPoint y: 45, distance: 10.5
click at [261, 35] on span "Customize Label" at bounding box center [261, 36] width 50 height 10
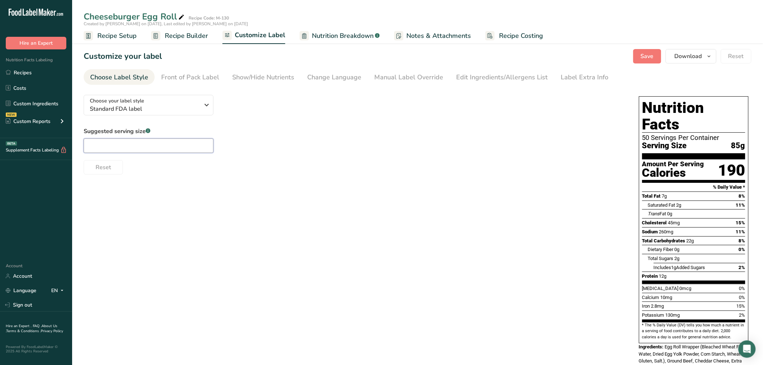
click at [151, 145] on input "text" at bounding box center [149, 145] width 130 height 14
type input "1 Each"
click at [388, 138] on div "Suggested serving size .a-a{fill:#347362;}.b-a{fill:#fff;} 1 Each Reset" at bounding box center [354, 151] width 541 height 48
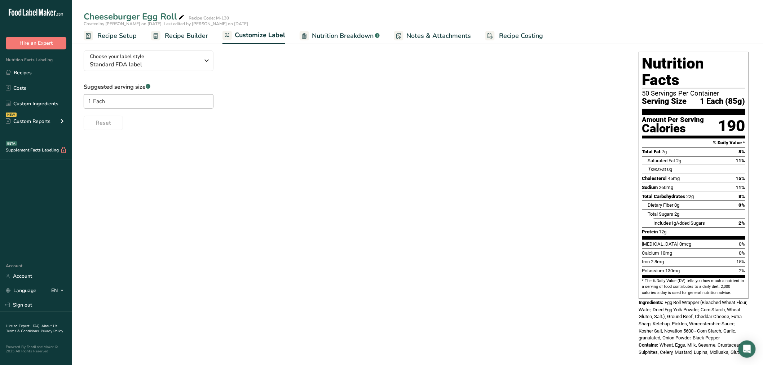
scroll to position [45, 0]
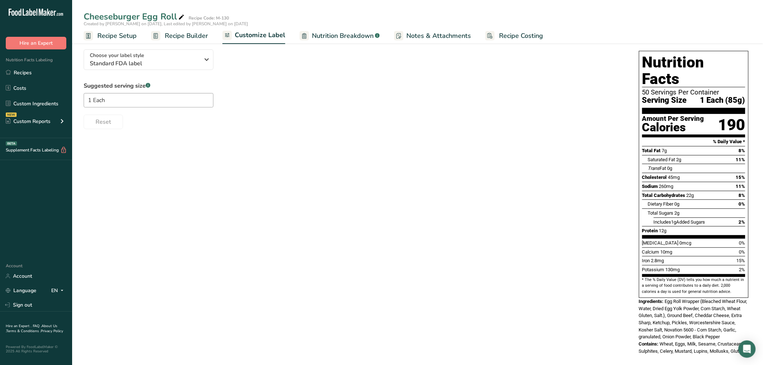
click at [262, 35] on span "Customize Label" at bounding box center [260, 35] width 50 height 10
click at [258, 35] on span "Customize Label" at bounding box center [260, 35] width 50 height 10
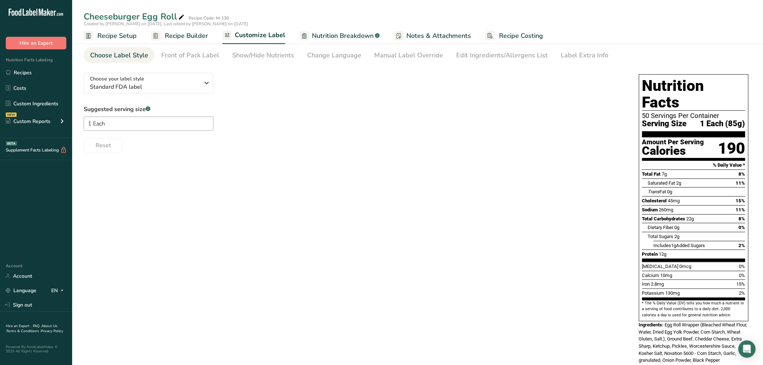
scroll to position [0, 0]
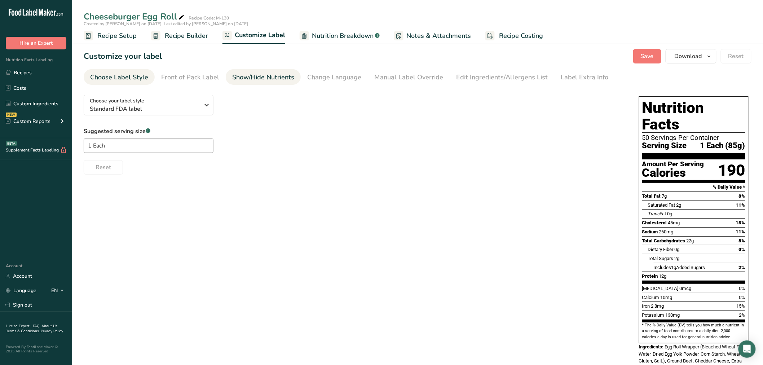
click at [250, 77] on div "Show/Hide Nutrients" at bounding box center [263, 77] width 62 height 10
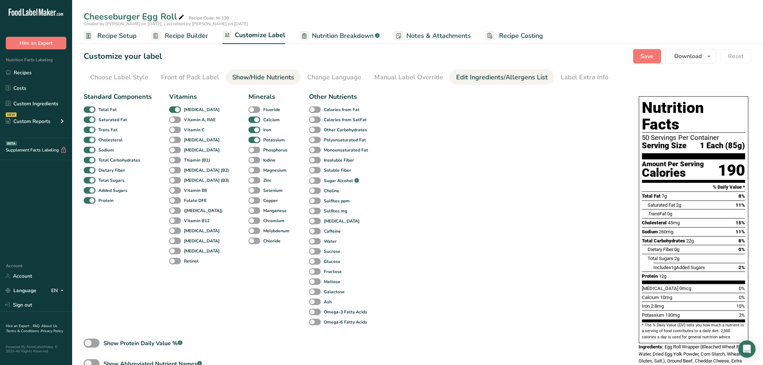
click at [484, 77] on div "Edit Ingredients/Allergens List" at bounding box center [502, 77] width 92 height 10
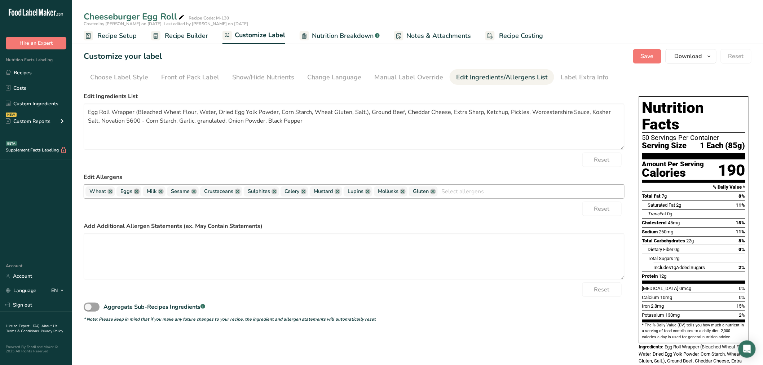
click at [136, 192] on link at bounding box center [137, 192] width 6 height 6
click at [168, 190] on link at bounding box center [168, 192] width 6 height 6
click at [176, 190] on link at bounding box center [178, 192] width 6 height 6
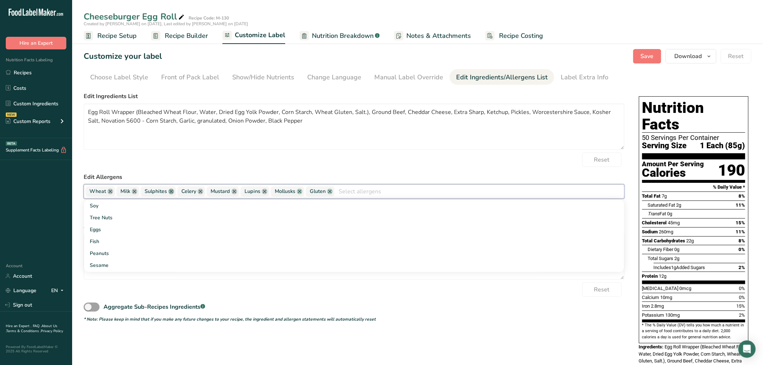
click at [171, 193] on link at bounding box center [171, 192] width 6 height 6
click at [165, 193] on link at bounding box center [164, 192] width 6 height 6
click at [168, 190] on link at bounding box center [169, 192] width 6 height 6
click at [164, 192] on link at bounding box center [165, 192] width 6 height 6
click at [168, 191] on link at bounding box center [170, 192] width 6 height 6
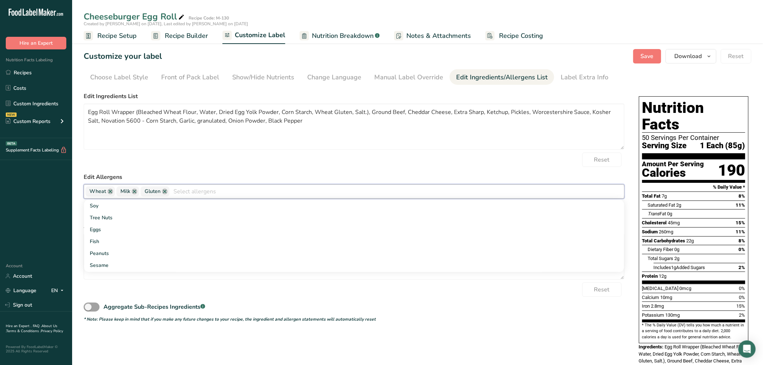
click at [274, 162] on div "Reset" at bounding box center [354, 160] width 541 height 14
click at [130, 242] on textarea at bounding box center [354, 256] width 541 height 46
click at [91, 242] on textarea at bounding box center [354, 256] width 541 height 46
paste textarea "Beef (salt, spices), Egg Roll Wrapper (bleached wheat flour, water, dried egg y…"
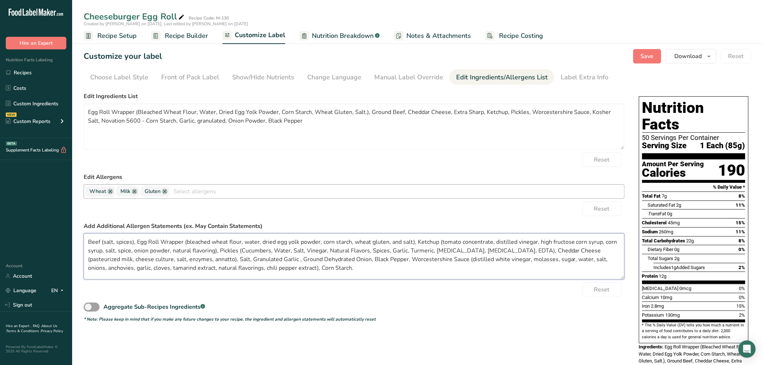
scroll to position [10, 0]
drag, startPoint x: 87, startPoint y: 243, endPoint x: 387, endPoint y: 260, distance: 300.2
click at [391, 259] on textarea "Beef (salt, spices), Egg Roll Wrapper (bleached wheat flour, water, dried egg y…" at bounding box center [354, 256] width 541 height 46
type textarea "Beef (salt, spices), Egg Roll Wrapper (bleached wheat flour, water, dried egg y…"
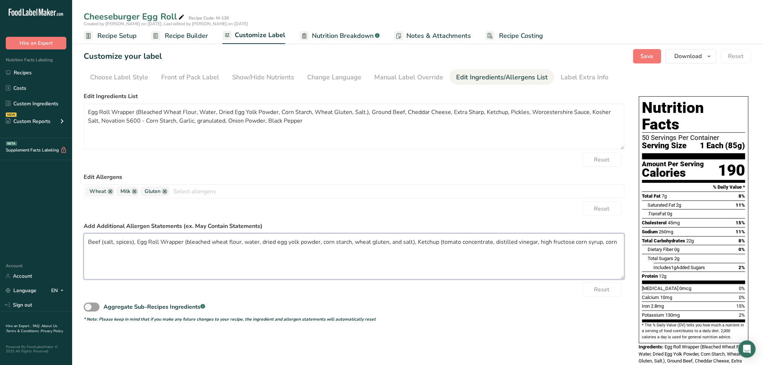
scroll to position [0, 0]
drag, startPoint x: 86, startPoint y: 242, endPoint x: 639, endPoint y: 230, distance: 553.8
click at [639, 230] on div "Choose your label style Standard FDA label USA (FDA) Standard FDA label Tabular…" at bounding box center [418, 248] width 668 height 318
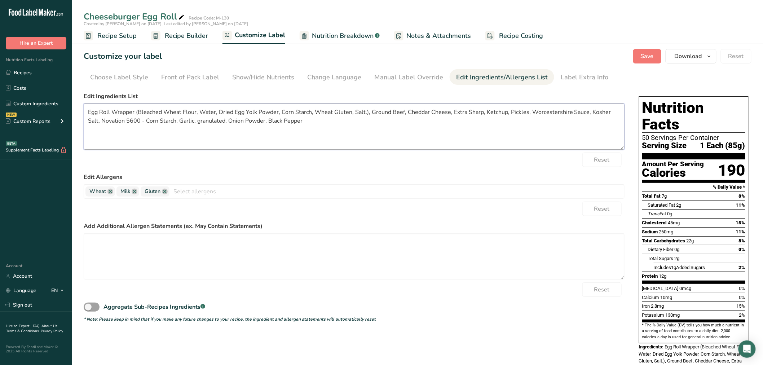
drag, startPoint x: 88, startPoint y: 111, endPoint x: 316, endPoint y: 126, distance: 228.8
click at [316, 126] on textarea "Egg Roll Wrapper (Bleached Wheat Flour, Water, Dried Egg Yolk Powder, Corn Star…" at bounding box center [354, 127] width 541 height 46
paste textarea "Beef (salt, spices), Egg Roll Wrapper (bleached wheat flour, water, dried egg y…"
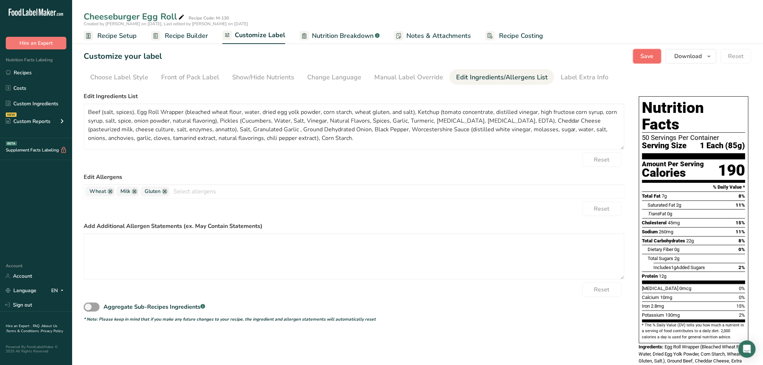
click at [644, 55] on span "Save" at bounding box center [647, 56] width 13 height 9
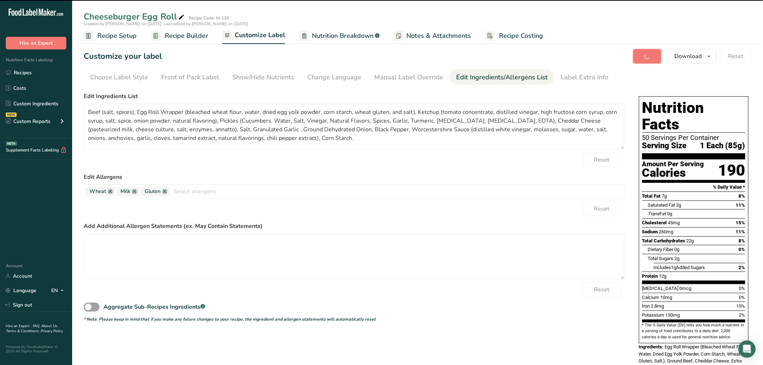
type textarea "Beef (salt, spices), Egg Roll Wrapper (bleached wheat flour, water, dried egg y…"
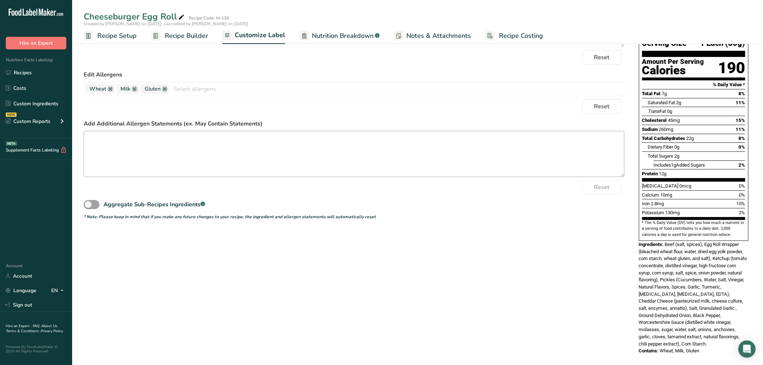
scroll to position [62, 0]
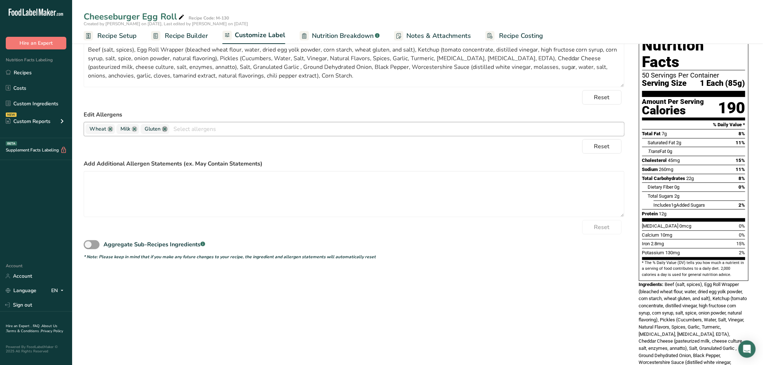
click at [165, 128] on link at bounding box center [165, 129] width 6 height 6
click at [271, 105] on form "Edit Ingredients List Beef (salt, spices), Egg Roll Wrapper (bleached wheat flo…" at bounding box center [354, 145] width 541 height 230
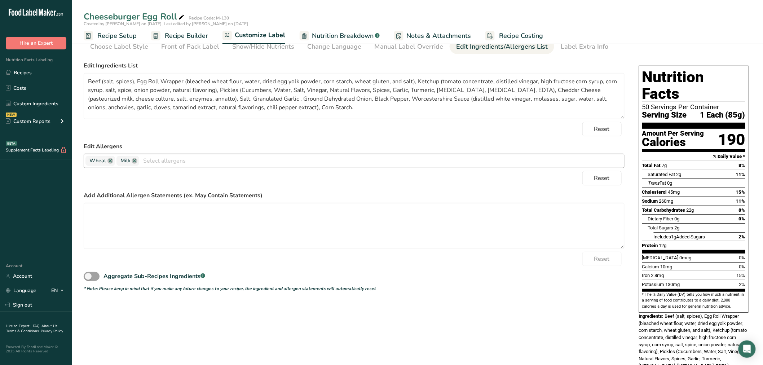
scroll to position [0, 0]
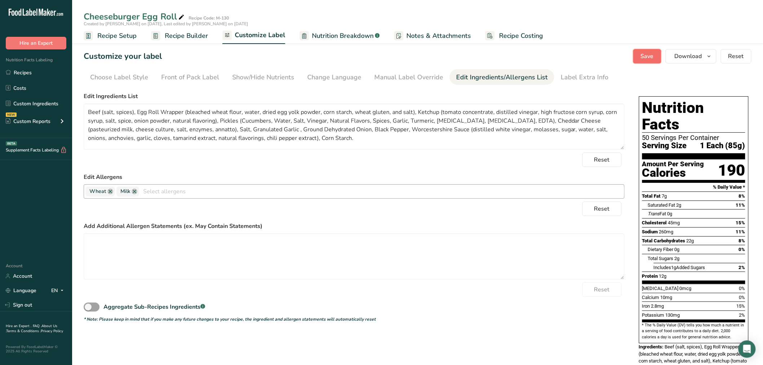
click at [644, 55] on span "Save" at bounding box center [647, 56] width 13 height 9
click at [268, 76] on div "Show/Hide Nutrients" at bounding box center [263, 77] width 62 height 10
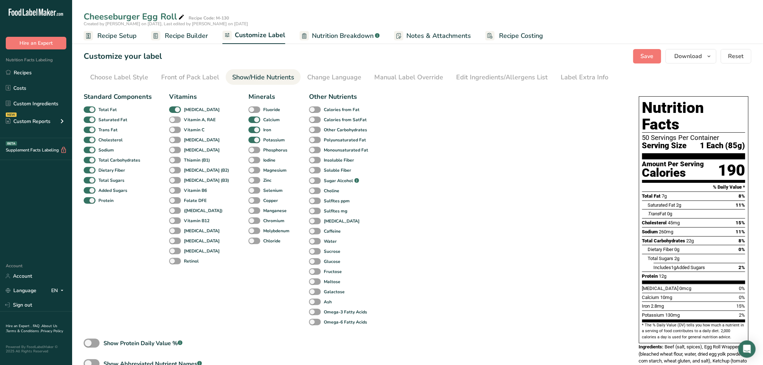
click at [175, 118] on span at bounding box center [175, 119] width 12 height 7
click at [174, 118] on input "Vitamin A, RAE" at bounding box center [171, 119] width 5 height 5
checkbox input "true"
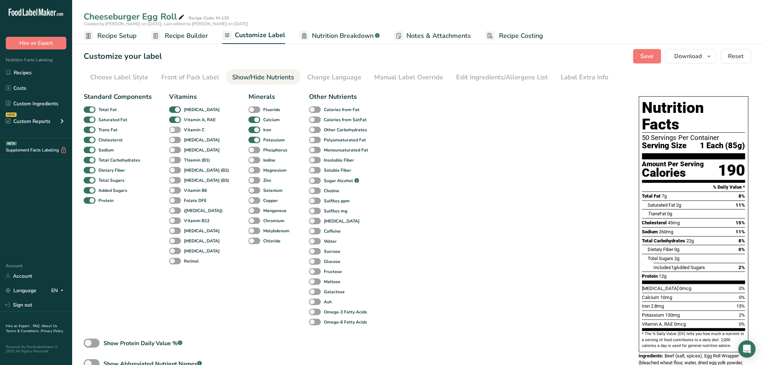
click at [177, 127] on span at bounding box center [175, 130] width 12 height 7
click at [174, 127] on input "Vitamin C" at bounding box center [171, 129] width 5 height 5
checkbox input "true"
click at [467, 119] on div "Standard Components Total Fat Saturated Fat Trans Fat [MEDICAL_DATA] Sodium Tot…" at bounding box center [354, 250] width 541 height 323
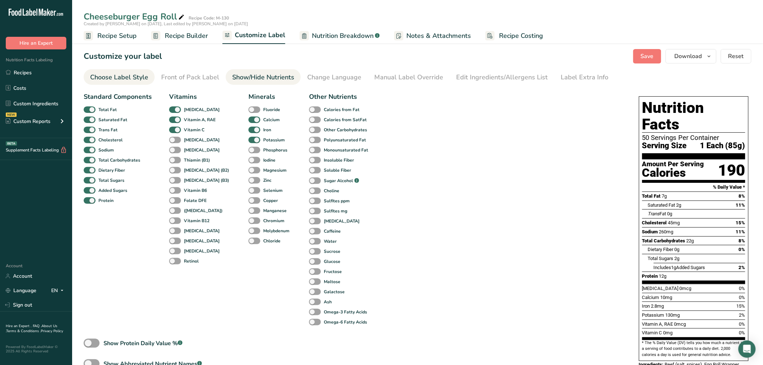
click at [128, 73] on div "Choose Label Style" at bounding box center [119, 77] width 58 height 10
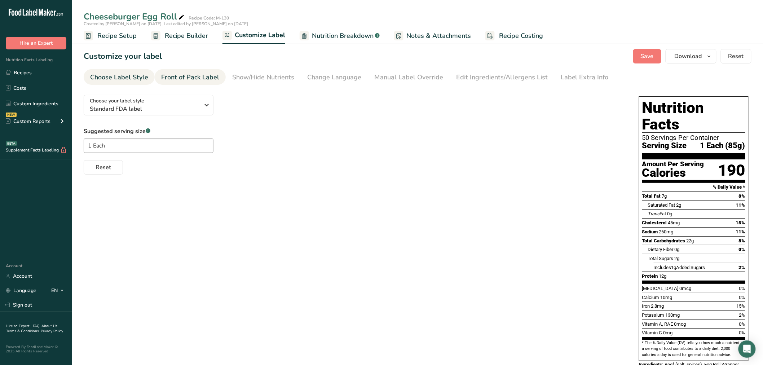
click at [187, 75] on div "Front of Pack Label" at bounding box center [190, 77] width 58 height 10
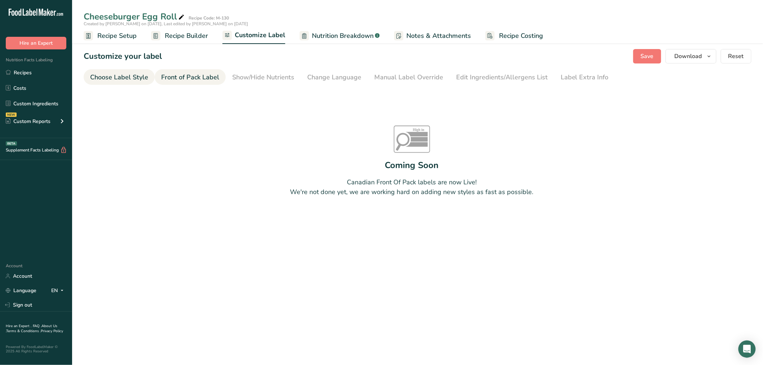
click at [107, 76] on div "Choose Label Style" at bounding box center [119, 77] width 58 height 10
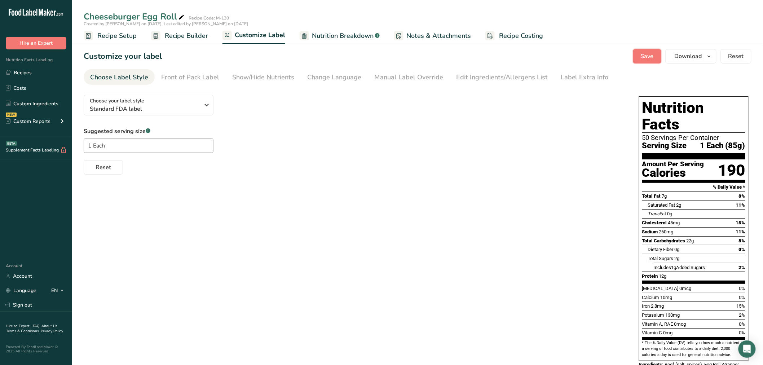
click at [642, 54] on span "Save" at bounding box center [647, 56] width 13 height 9
click at [711, 55] on icon "button" at bounding box center [710, 56] width 6 height 9
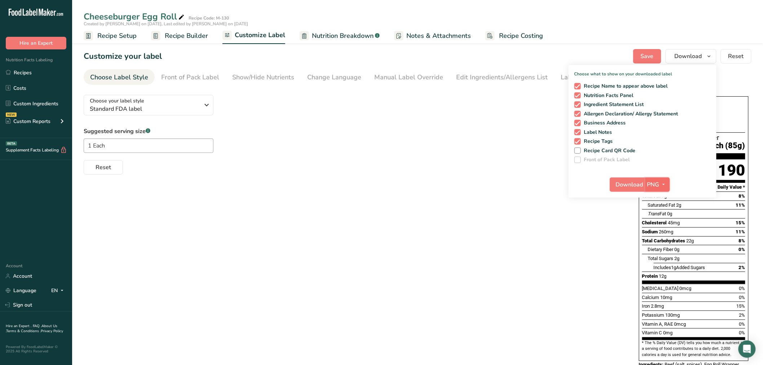
click at [663, 182] on icon "button" at bounding box center [664, 184] width 6 height 9
click at [661, 208] on link "BMP" at bounding box center [658, 211] width 23 height 12
click at [625, 181] on span "Download" at bounding box center [629, 184] width 27 height 9
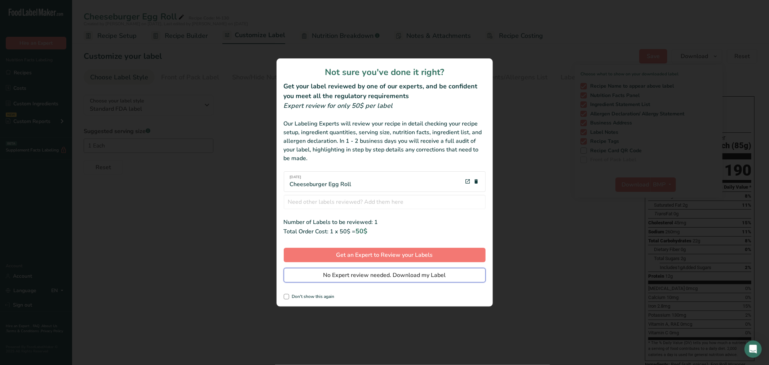
click at [420, 275] on span "No Expert review needed. Download my Label" at bounding box center [385, 275] width 123 height 9
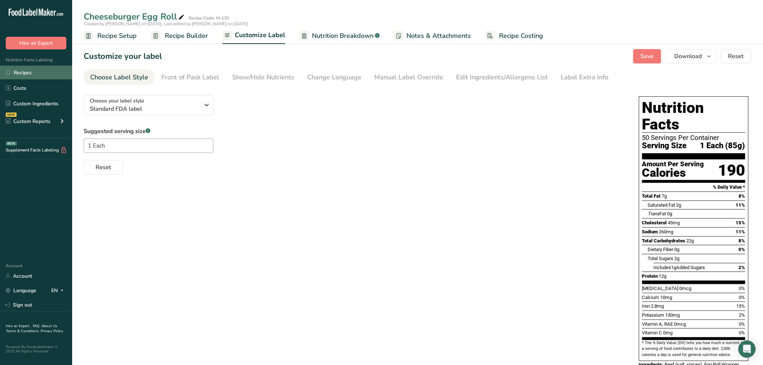
click at [27, 72] on link "Recipes" at bounding box center [36, 73] width 72 height 14
